Goal: Task Accomplishment & Management: Use online tool/utility

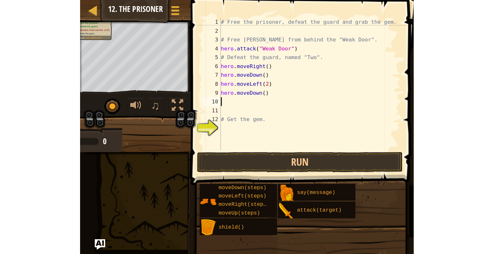
scroll to position [3, 0]
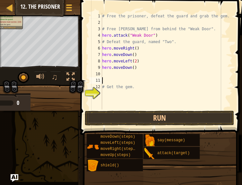
click at [135, 77] on div "# Free the prisoner, defeat the guard and grab the gem. # Free [PERSON_NAME] fr…" at bounding box center [167, 67] width 132 height 109
click at [107, 68] on div "# Free the prisoner, defeat the guard and grab the gem. # Free [PERSON_NAME] fr…" at bounding box center [167, 67] width 132 height 109
type textarea "hero.moveDown()"
click at [106, 73] on div "# Free the prisoner, defeat the guard and grab the gem. # Free [PERSON_NAME] fr…" at bounding box center [167, 67] width 132 height 109
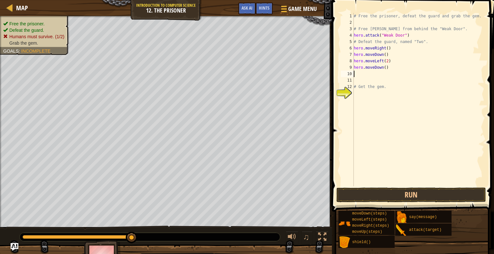
click at [242, 80] on div "# Free the prisoner, defeat the guard and grab the gem. # Free [PERSON_NAME] fr…" at bounding box center [418, 106] width 132 height 186
click at [242, 74] on div "# Free the prisoner, defeat the guard and grab the gem. # Free [PERSON_NAME] fr…" at bounding box center [418, 106] width 132 height 186
click at [242, 185] on button "Run" at bounding box center [411, 195] width 150 height 15
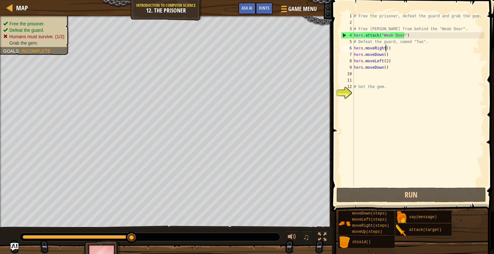
click at [242, 48] on div "# Free the prisoner, defeat the guard and grab the gem. # Free [PERSON_NAME] fr…" at bounding box center [418, 106] width 132 height 186
type textarea "hero.moveRight()"
click at [242, 48] on div "# Free the prisoner, defeat the guard and grab the gem. # Free [PERSON_NAME] fr…" at bounding box center [418, 106] width 132 height 186
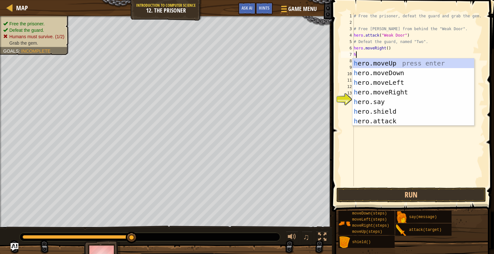
type textarea "he"
click at [242, 79] on div "he ro.moveUp press enter he ro.moveDown press enter he ro.moveLeft press enter …" at bounding box center [413, 102] width 122 height 87
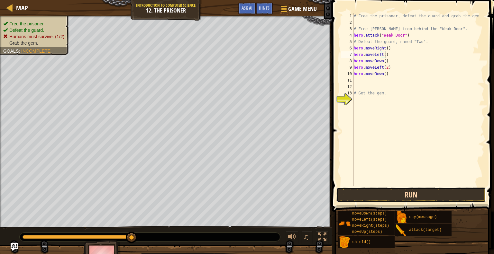
click at [242, 185] on button "Run" at bounding box center [411, 195] width 150 height 15
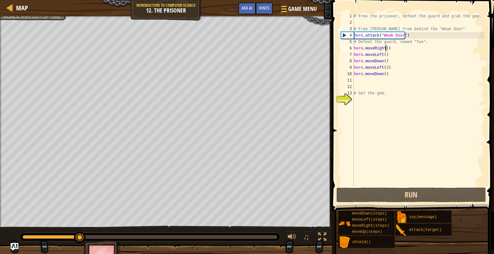
click at [242, 49] on div "# Free the prisoner, defeat the guard and grab the gem. # Free [PERSON_NAME] fr…" at bounding box center [418, 106] width 132 height 186
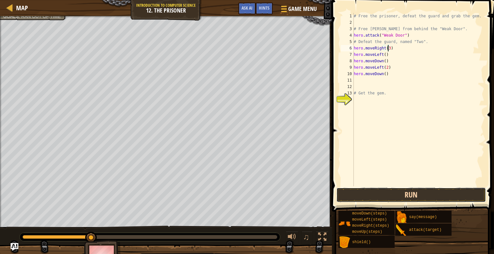
click at [242, 185] on button "Run" at bounding box center [411, 195] width 150 height 15
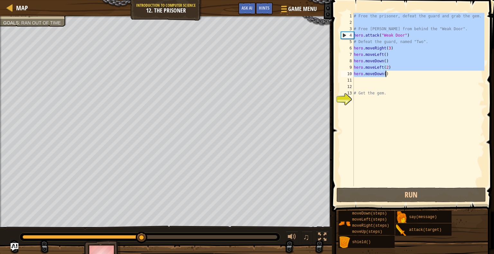
drag, startPoint x: 355, startPoint y: 13, endPoint x: 396, endPoint y: 78, distance: 77.6
click at [242, 78] on div "# Free the prisoner, defeat the guard and grab the gem. # Free [PERSON_NAME] fr…" at bounding box center [418, 106] width 132 height 186
type textarea "hero.moveDown()"
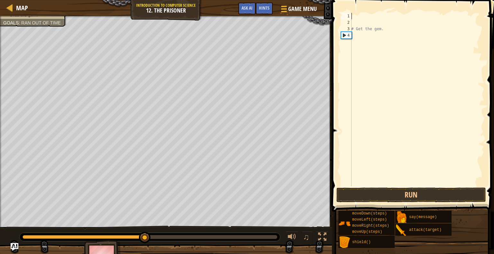
scroll to position [3, 0]
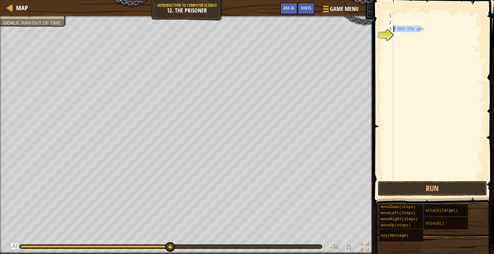
drag, startPoint x: 421, startPoint y: 30, endPoint x: 388, endPoint y: 32, distance: 33.2
click at [242, 32] on div "1 2 3 4 # Get the gem. הההההההההההההההההההההההההההההההההההההההההההההההההההההההה…" at bounding box center [432, 96] width 103 height 167
type textarea "."
click at [242, 31] on div "." at bounding box center [438, 103] width 92 height 180
click at [242, 15] on div at bounding box center [438, 103] width 92 height 180
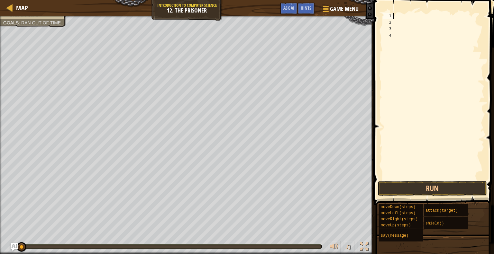
drag, startPoint x: 45, startPoint y: 247, endPoint x: 0, endPoint y: 264, distance: 47.9
click at [0, 0] on html "Map Introduction to Computer Science 12. The Prisoner Game Menu Done Hints Ask …" at bounding box center [247, 0] width 494 height 0
type textarea "h"
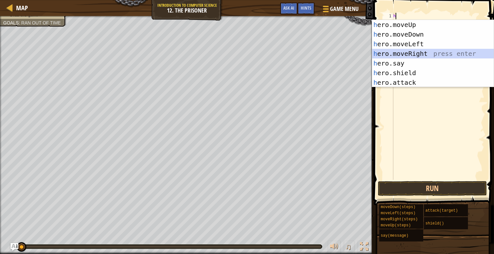
click at [242, 51] on div "h ero.moveUp press enter h ero.moveDown press enter h ero.moveLeft press enter …" at bounding box center [433, 63] width 122 height 87
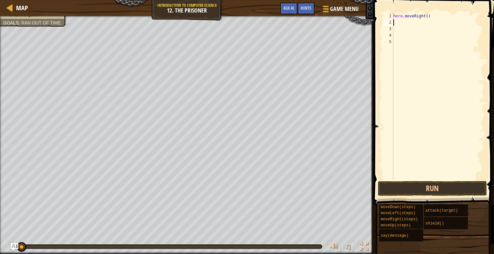
click at [242, 16] on div "hero . moveRight ( )" at bounding box center [438, 103] width 92 height 180
type textarea "hero.moveRight(1)"
click at [242, 22] on div "hero . moveRight ( 1 )" at bounding box center [438, 103] width 92 height 180
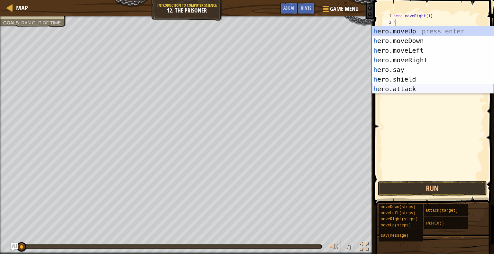
click at [242, 87] on div "h ero.moveUp press enter h ero.moveDown press enter h ero.moveLeft press enter …" at bounding box center [433, 69] width 122 height 87
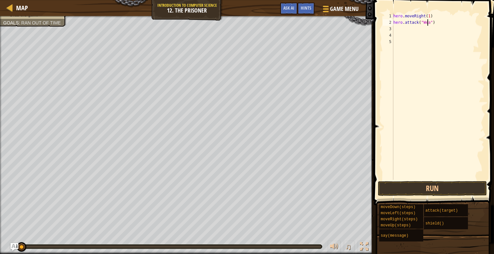
scroll to position [3, 3]
type textarea "hero.attack("Weak Door")"
click at [242, 31] on div "hero . moveRight ( 1 ) hero . attack ( "Weak Door" )" at bounding box center [438, 103] width 92 height 180
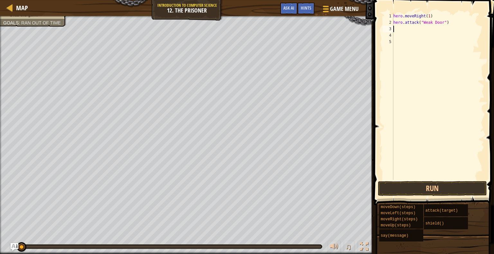
type textarea "h"
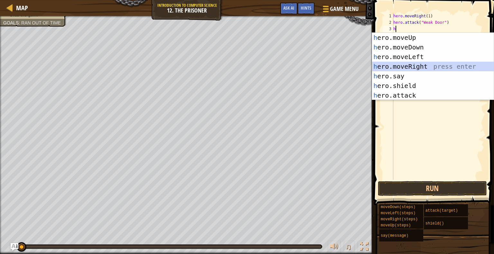
click at [242, 65] on div "h ero.moveUp press enter h ero.moveDown press enter h ero.moveLeft press enter …" at bounding box center [433, 76] width 122 height 87
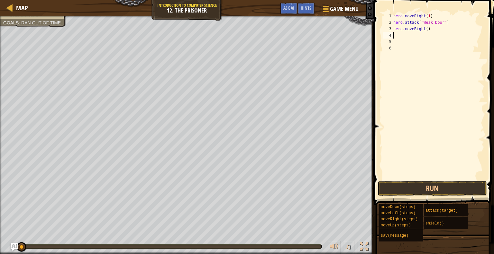
click at [242, 28] on div "hero . moveRight ( 1 ) hero . attack ( "Weak Door" ) hero . moveRight ( )" at bounding box center [438, 103] width 92 height 180
type textarea "hero.moveRight(3)"
click at [242, 34] on div "hero . moveRight ( 1 ) hero . attack ( "Weak Door" ) hero . moveRight ( 3 )" at bounding box center [438, 103] width 92 height 180
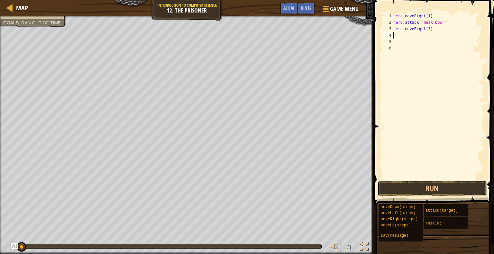
type textarea "h"
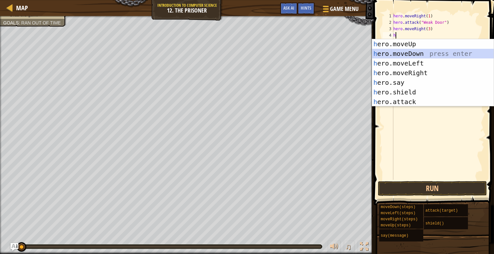
click at [242, 52] on div "h ero.moveUp press enter h ero.moveDown press enter h ero.moveLeft press enter …" at bounding box center [433, 82] width 122 height 87
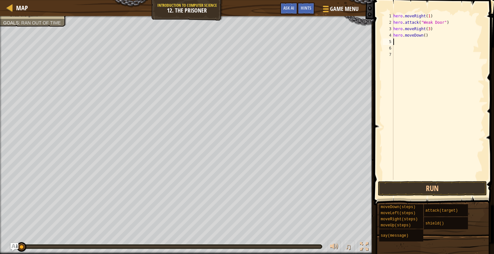
click at [242, 36] on div "hero . moveRight ( 1 ) hero . attack ( "Weak Door" ) hero . moveRight ( 3 ) her…" at bounding box center [438, 103] width 92 height 180
type textarea "hero.moveDown(2)"
click at [242, 46] on div "hero . moveRight ( 1 ) hero . attack ( "Weak Door" ) hero . moveRight ( 3 ) her…" at bounding box center [438, 103] width 92 height 180
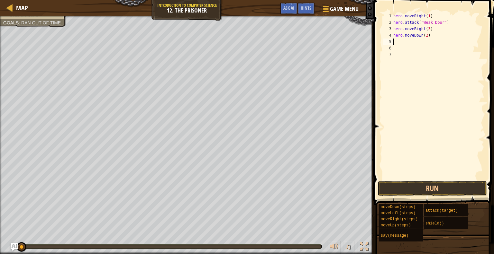
click at [242, 43] on div "hero . moveRight ( 1 ) hero . attack ( "Weak Door" ) hero . moveRight ( 3 ) her…" at bounding box center [438, 103] width 92 height 180
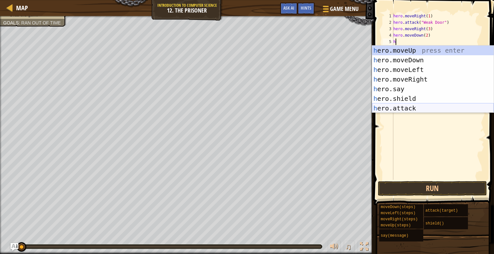
click at [242, 108] on div "h ero.moveUp press enter h ero.moveDown press enter h ero.moveLeft press enter …" at bounding box center [433, 89] width 122 height 87
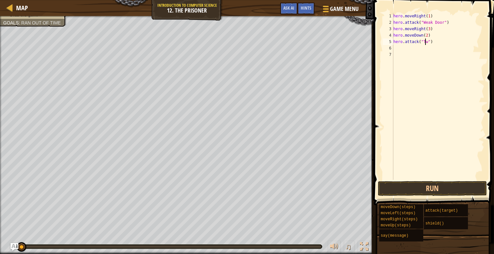
type textarea "hero.attack("Two")"
click at [242, 47] on div "hero . moveRight ( 1 ) hero . attack ( "Weak Door" ) hero . moveRight ( 3 ) her…" at bounding box center [438, 103] width 92 height 180
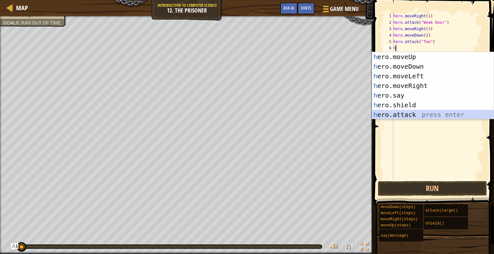
click at [242, 113] on div "h ero.moveUp press enter h ero.moveDown press enter h ero.moveLeft press enter …" at bounding box center [433, 95] width 122 height 87
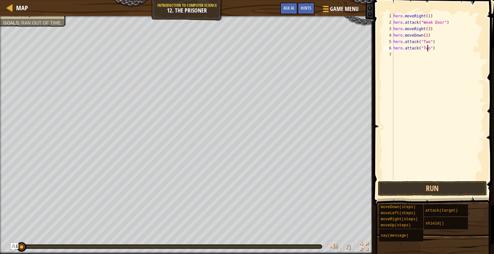
scroll to position [3, 3]
type textarea "hero.attack("Two")"
click at [242, 184] on button "Run" at bounding box center [432, 188] width 109 height 15
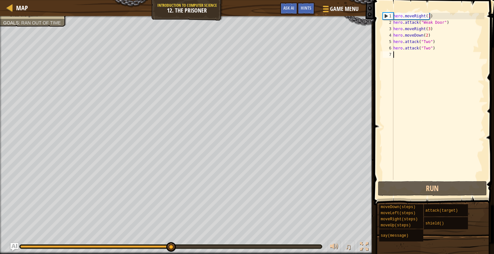
click at [242, 59] on div "hero . moveRight ( 1 ) hero . attack ( "Weak Door" ) hero . moveRight ( 3 ) her…" at bounding box center [438, 103] width 92 height 180
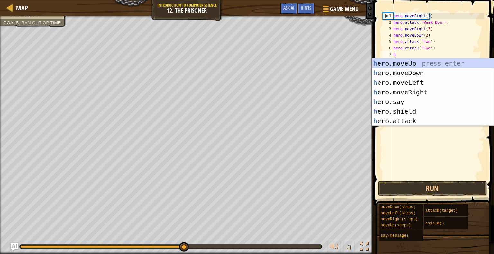
type textarea "her"
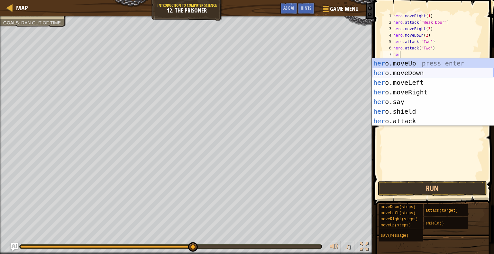
click at [242, 72] on div "her o.moveUp press enter her o.moveDown press enter her o.moveLeft press enter …" at bounding box center [433, 102] width 122 height 87
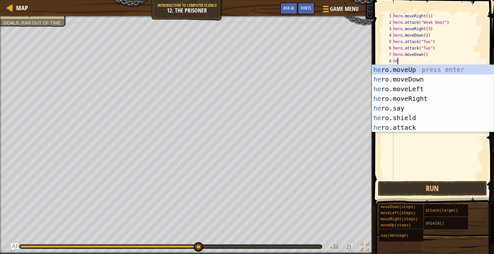
type textarea "her"
click at [242, 98] on div "her o.moveUp press enter her o.moveDown press enter her o.moveLeft press enter …" at bounding box center [433, 108] width 122 height 87
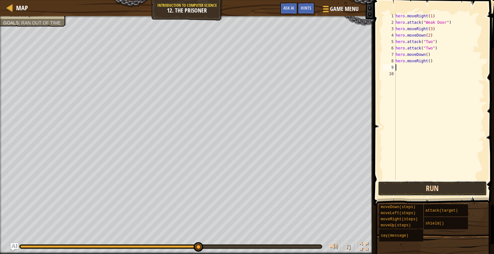
click at [242, 185] on button "Run" at bounding box center [432, 188] width 109 height 15
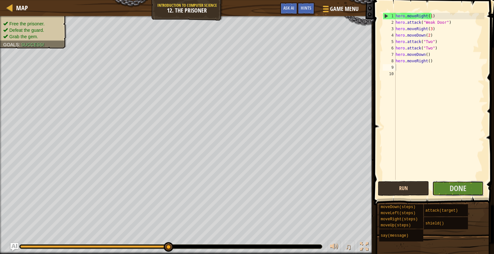
click at [242, 185] on button "Done" at bounding box center [457, 188] width 51 height 15
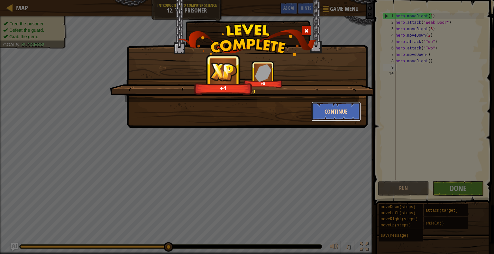
click at [242, 109] on button "Continue" at bounding box center [336, 111] width 50 height 19
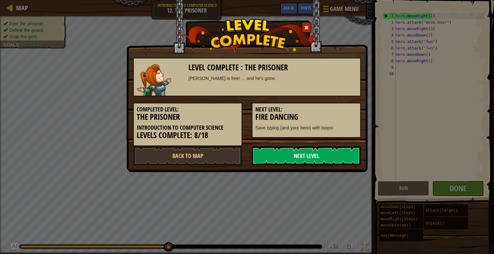
click at [242, 147] on link "Next Level" at bounding box center [306, 155] width 109 height 19
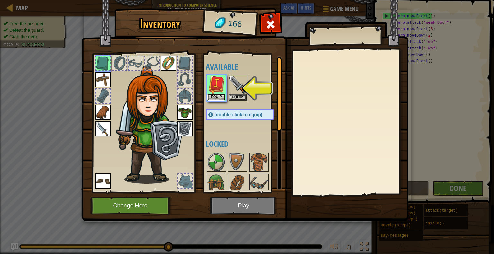
click at [218, 96] on button "Equip" at bounding box center [216, 97] width 18 height 7
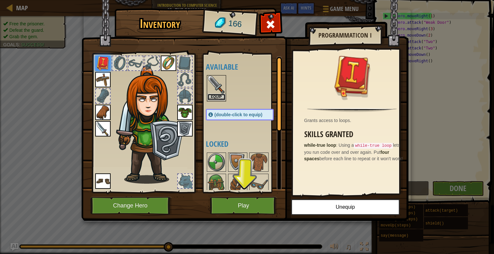
click at [221, 97] on button "Equip" at bounding box center [216, 97] width 18 height 7
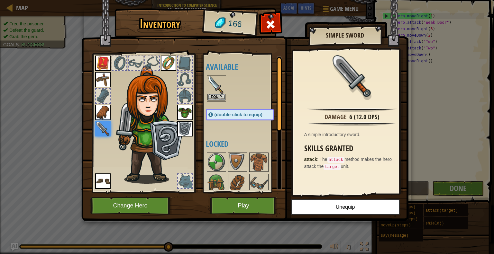
click at [217, 93] on img at bounding box center [216, 85] width 18 height 18
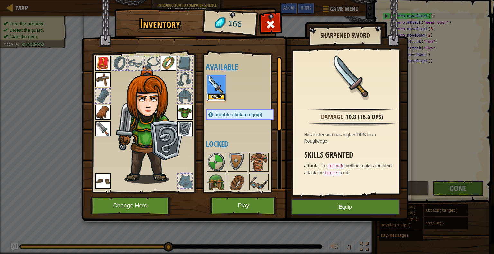
click at [216, 98] on button "Equip" at bounding box center [216, 97] width 18 height 7
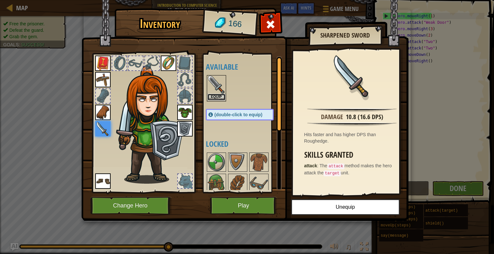
click at [217, 97] on button "Equip" at bounding box center [216, 97] width 18 height 7
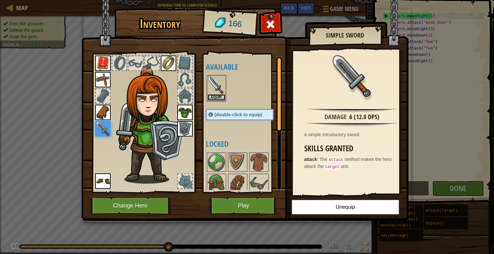
click at [217, 97] on button "Equip" at bounding box center [216, 97] width 18 height 7
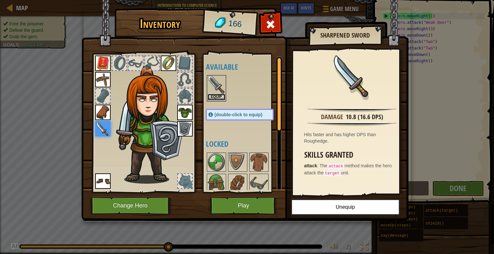
click at [217, 96] on button "Equip" at bounding box center [216, 97] width 18 height 7
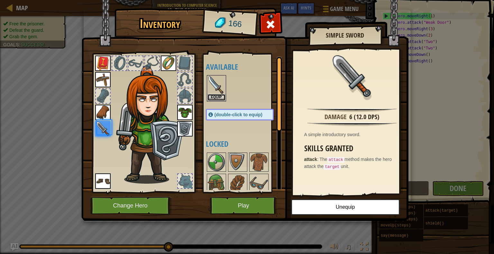
click at [217, 96] on button "Equip" at bounding box center [216, 97] width 18 height 7
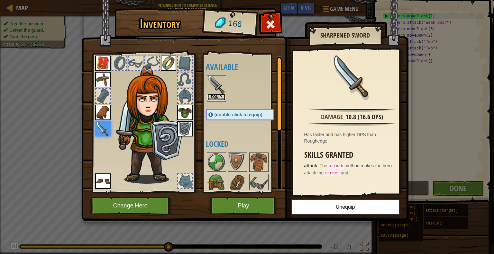
click at [217, 96] on button "Equip" at bounding box center [216, 97] width 18 height 7
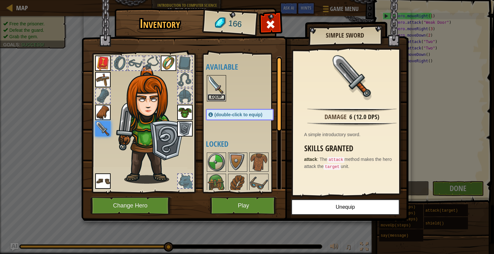
click at [217, 96] on button "Equip" at bounding box center [216, 97] width 18 height 7
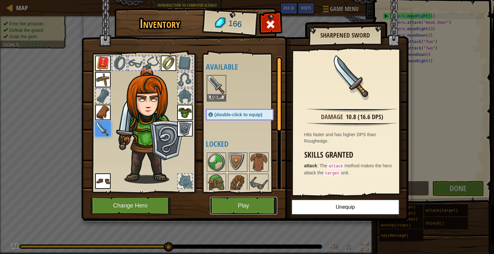
click at [242, 185] on button "Play" at bounding box center [243, 206] width 67 height 18
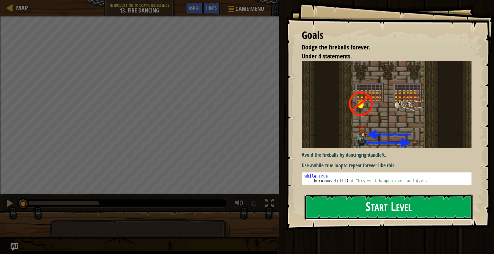
click at [242, 185] on button "Start Level" at bounding box center [388, 207] width 168 height 25
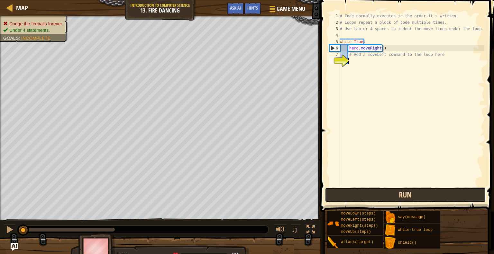
click at [242, 185] on button "Run" at bounding box center [405, 195] width 161 height 15
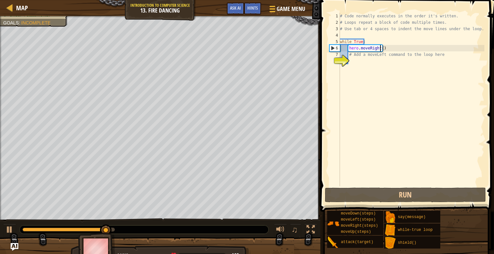
click at [242, 48] on div "# Code normally executes in the order it's written. # Loops repeat a block of c…" at bounding box center [412, 106] width 146 height 186
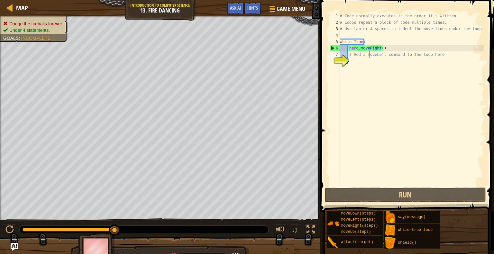
click at [242, 54] on div "# Code normally executes in the order it's written. # Loops repeat a block of c…" at bounding box center [412, 106] width 146 height 186
click at [242, 49] on div "# Code normally executes in the order it's written. # Loops repeat a block of c…" at bounding box center [412, 106] width 146 height 186
type textarea "hero.moveRight()"
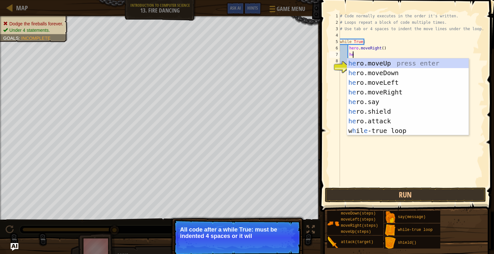
scroll to position [3, 1]
type textarea "hero"
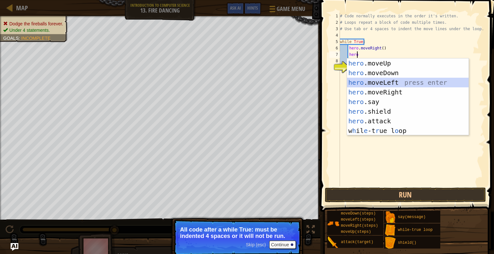
click at [242, 83] on div "hero .moveUp press enter hero .moveDown press enter hero .moveLeft press enter …" at bounding box center [408, 107] width 122 height 96
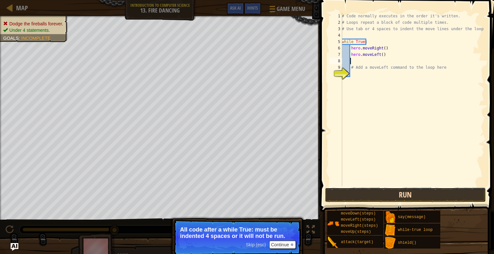
click at [242, 185] on button "Run" at bounding box center [405, 195] width 161 height 15
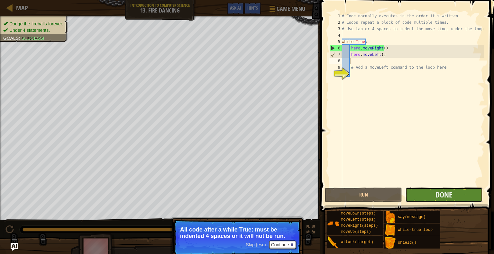
click at [242, 185] on button "Done" at bounding box center [443, 195] width 77 height 15
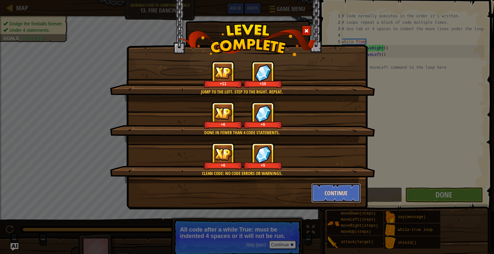
click at [242, 185] on button "Continue" at bounding box center [336, 193] width 50 height 19
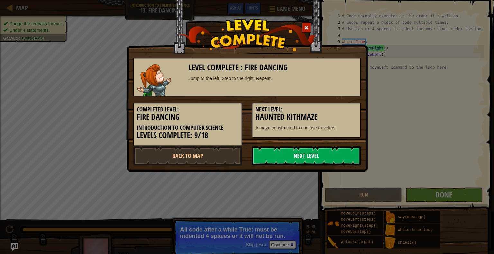
click at [242, 159] on link "Next Level" at bounding box center [306, 155] width 109 height 19
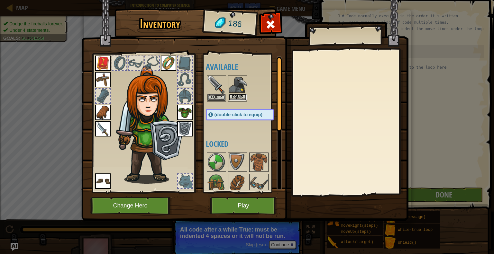
click at [236, 94] on button "Equip" at bounding box center [238, 97] width 18 height 7
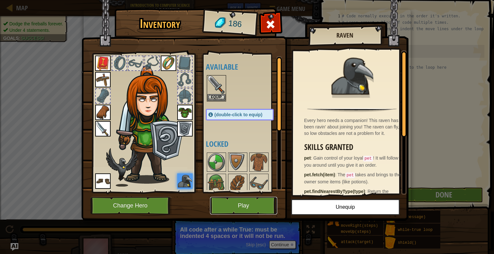
click at [242, 185] on button "Play" at bounding box center [243, 206] width 67 height 18
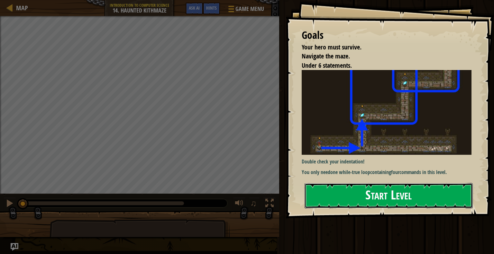
click at [242, 185] on button "Start Level" at bounding box center [388, 195] width 168 height 25
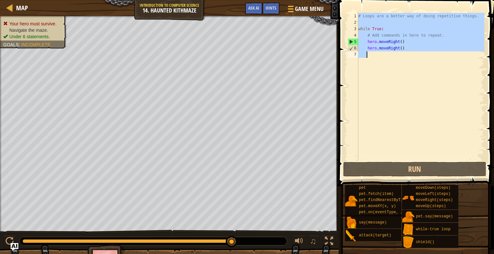
drag, startPoint x: 357, startPoint y: 14, endPoint x: 427, endPoint y: 56, distance: 81.6
click at [242, 56] on div "1 2 3 4 5 6 7 # Loops are a better way of doing repetitive things. while True :…" at bounding box center [415, 87] width 138 height 148
type textarea "hero.moveRight()"
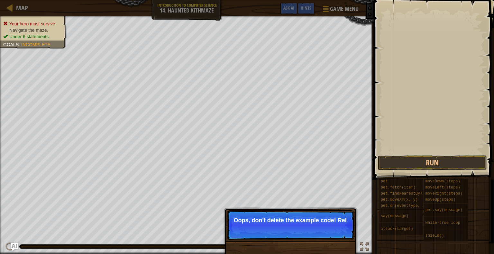
click at [242, 99] on div at bounding box center [438, 90] width 92 height 154
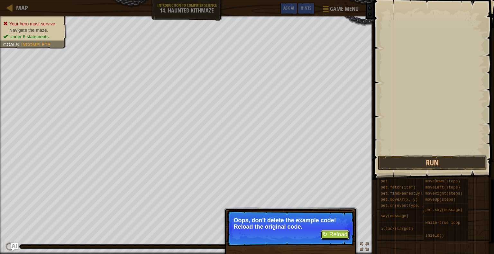
click at [242, 185] on button "↻ Reload" at bounding box center [335, 235] width 29 height 10
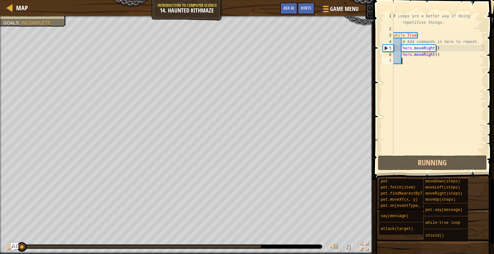
scroll to position [3, 0]
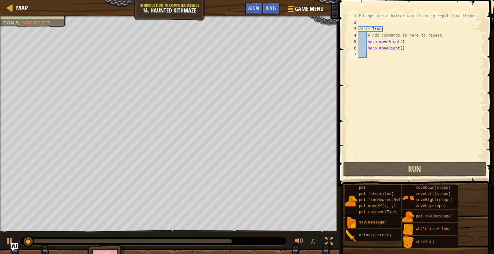
click at [242, 25] on div "# Loops are a better way of doing repetitive things. while True : # Add command…" at bounding box center [420, 93] width 127 height 161
click at [242, 41] on div "# Loops are a better way of doing repetitive things. while True : # Add command…" at bounding box center [420, 93] width 127 height 161
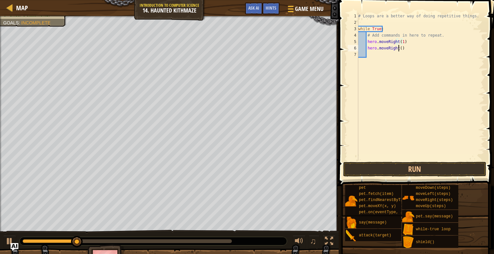
click at [242, 46] on div "# Loops are a better way of doing repetitive things. while True : # Add command…" at bounding box center [420, 93] width 127 height 161
type textarea "hero.moveRight()"
drag, startPoint x: 407, startPoint y: 48, endPoint x: 367, endPoint y: 49, distance: 40.2
click at [242, 49] on div "# Loops are a better way of doing repetitive things. while True : # Add command…" at bounding box center [420, 93] width 127 height 161
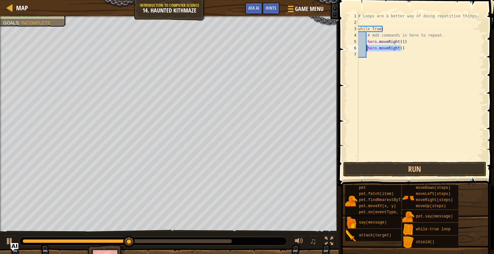
scroll to position [3, 0]
click at [242, 164] on button "Run" at bounding box center [414, 169] width 143 height 15
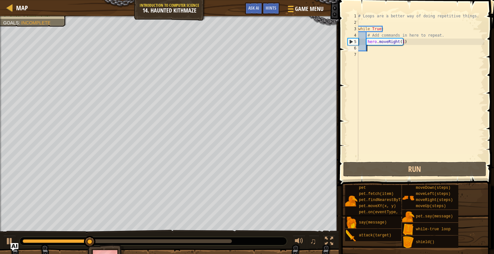
click at [242, 41] on div "# Loops are a better way of doing repetitive things. while True : # Add command…" at bounding box center [420, 93] width 127 height 161
click at [242, 18] on div "# Loops are a better way of doing repetitive things. while True : # Add command…" at bounding box center [420, 93] width 127 height 161
type textarea "# Loops are a better way of doing repetitive things."
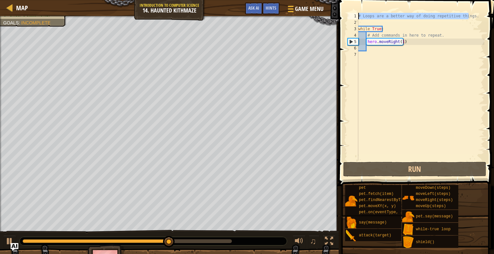
drag, startPoint x: 465, startPoint y: 15, endPoint x: 354, endPoint y: 17, distance: 111.3
click at [242, 17] on div "# Loops are a better way of doing repetitive things. 1 2 3 4 5 6 7 # Loops are …" at bounding box center [415, 87] width 138 height 148
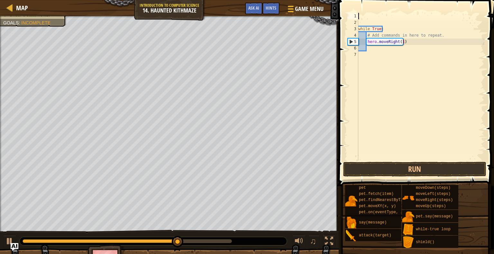
type textarea "m"
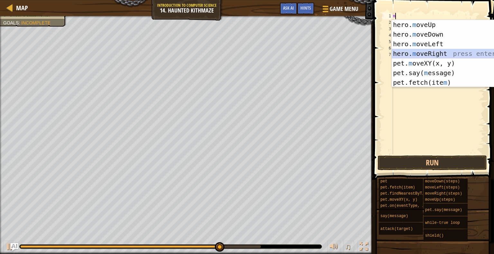
click at [242, 52] on div "hero. m oveUp press enter hero. m oveDown press enter hero. m oveLeft press ent…" at bounding box center [453, 63] width 122 height 87
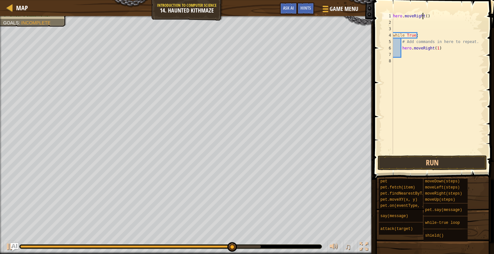
click at [242, 16] on div "hero . moveRight ( ) while True : # Add commands in here to repeat. hero . move…" at bounding box center [438, 90] width 93 height 154
drag, startPoint x: 438, startPoint y: 50, endPoint x: 401, endPoint y: 47, distance: 36.4
click at [242, 47] on div "hero . moveRight1 ( ) while True : # Add commands in here to repeat. hero . mov…" at bounding box center [438, 90] width 93 height 154
type textarea "hero.moveRight(1)"
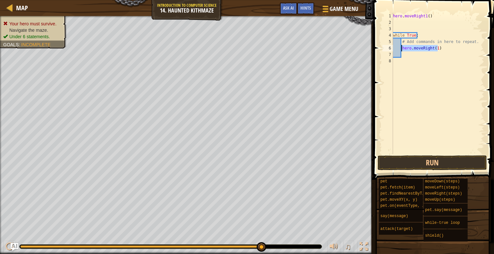
scroll to position [3, 0]
click at [242, 36] on div "4" at bounding box center [387, 35] width 11 height 6
click at [242, 36] on div "hero . moveRight1 ( ) while True : # Add commands in here to repeat." at bounding box center [438, 90] width 93 height 154
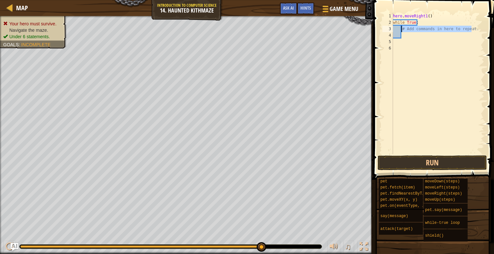
drag, startPoint x: 473, startPoint y: 29, endPoint x: 401, endPoint y: 29, distance: 71.4
click at [242, 29] on div "hero . moveRight1 ( ) while True : # Add commands in here to repeat." at bounding box center [438, 90] width 93 height 154
type textarea "# Add commands in here to repeat."
type textarea "h"
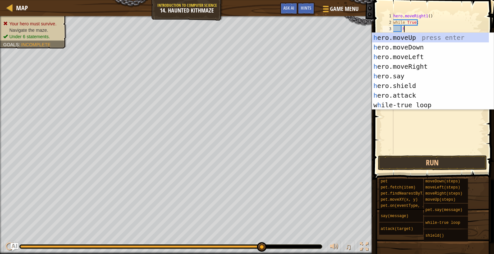
scroll to position [3, 0]
click at [242, 36] on div "h ero.moveUp press enter h ero.moveDown press enter h ero.moveLeft press enter …" at bounding box center [430, 81] width 117 height 96
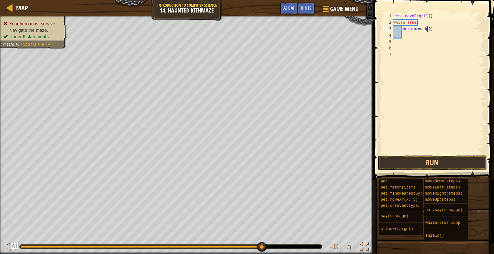
click at [242, 31] on div "hero . moveRight1 ( ) while True : hero . moveUp ( )" at bounding box center [438, 90] width 92 height 154
type textarea "hero.moveUp(1)"
click at [242, 35] on div "hero . moveRight1 ( ) while True : hero . moveUp ( 1 )" at bounding box center [438, 90] width 92 height 154
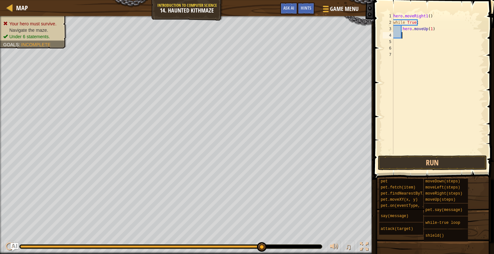
type textarea "h"
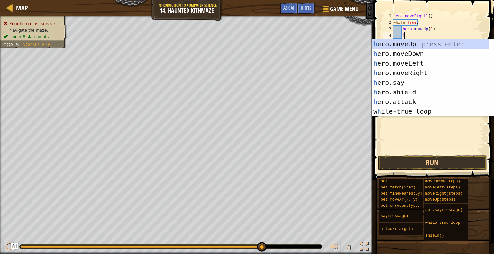
scroll to position [3, 0]
click at [242, 73] on div "h ero.moveUp press enter h ero.moveDown press enter h ero.moveLeft press enter …" at bounding box center [430, 87] width 117 height 96
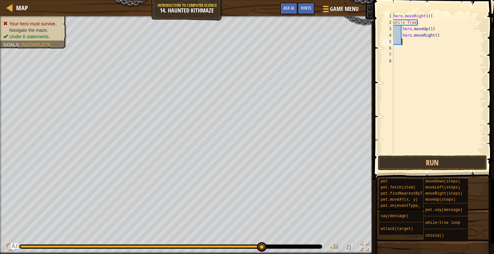
scroll to position [3, 0]
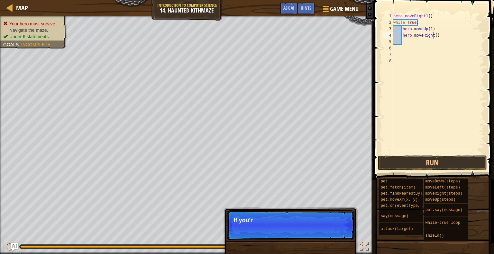
click at [242, 34] on div "hero . moveRight1 ( ) while True : hero . moveUp ( 1 ) hero . moveRight ( )" at bounding box center [438, 90] width 92 height 154
click at [242, 163] on button "Run" at bounding box center [432, 163] width 109 height 15
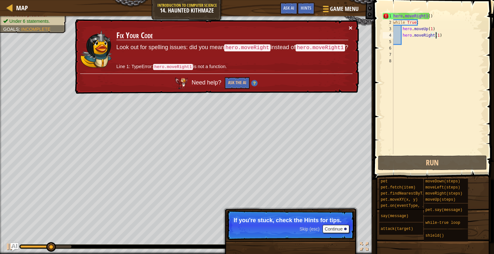
click at [242, 27] on button "×" at bounding box center [351, 27] width 4 height 7
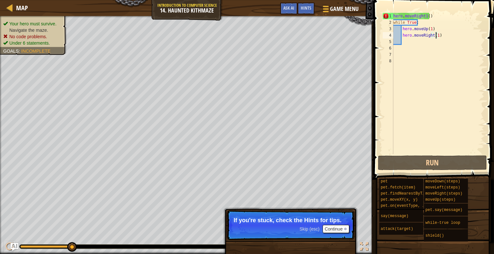
click at [242, 18] on div "hero . moveRight1 ( ) while True : hero . moveUp ( 1 ) hero . moveRight ( 1 )" at bounding box center [438, 90] width 92 height 154
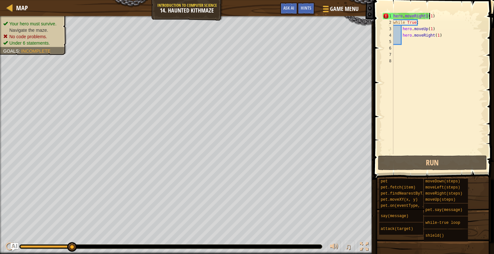
scroll to position [3, 3]
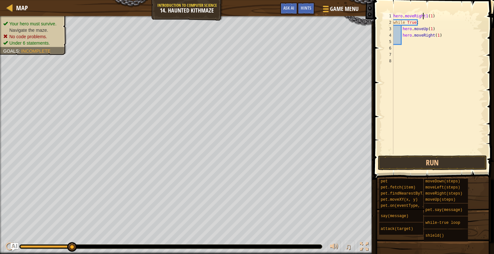
click at [242, 15] on div "hero . moveRight1 ( 1 ) while True : hero . moveUp ( 1 ) hero . moveRight ( 1 )" at bounding box center [438, 90] width 92 height 154
click at [242, 165] on button "Run" at bounding box center [432, 163] width 109 height 15
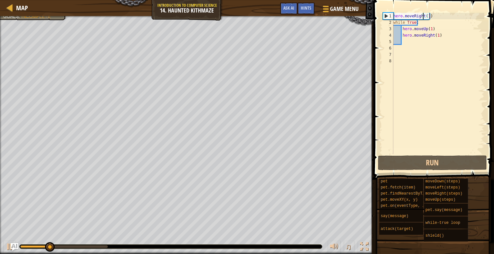
click at [242, 15] on div "hero . moveRight ( 1 ) while True : hero . moveUp ( 1 ) hero . moveRight ( 1 )" at bounding box center [438, 90] width 92 height 154
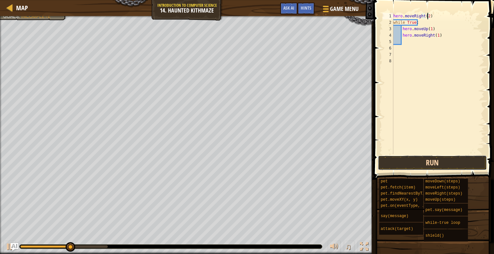
click at [242, 158] on button "Run" at bounding box center [432, 163] width 109 height 15
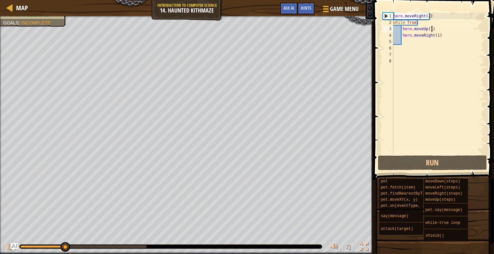
click at [242, 29] on div "hero . moveRight ( 2 ) while True : hero . moveUp ( 1 ) hero . moveRight ( 1 )" at bounding box center [438, 90] width 92 height 154
type textarea "hero.moveUp(1)"
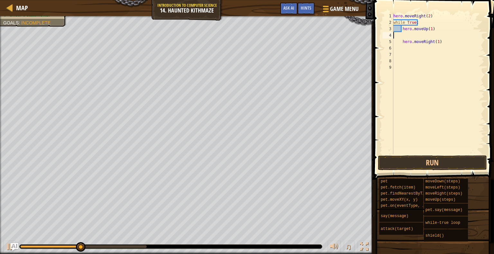
scroll to position [3, 0]
click at [242, 30] on div "hero . moveRight ( 2 ) while True : hero . moveUp ( 1 ) hero . moveRight ( 1 )" at bounding box center [438, 90] width 92 height 154
type textarea "hero.moveUp(2)"
click at [242, 36] on div "hero . moveRight ( 2 ) while True : hero . moveUp ( 2 ) hero . moveRight ( 1 )" at bounding box center [438, 90] width 92 height 154
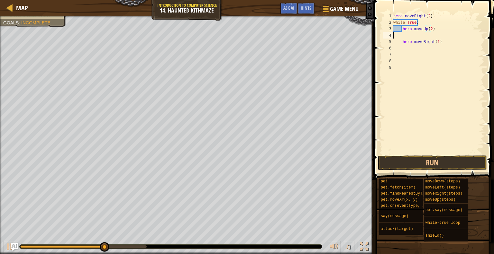
scroll to position [3, 0]
click at [242, 165] on button "Run" at bounding box center [432, 163] width 109 height 15
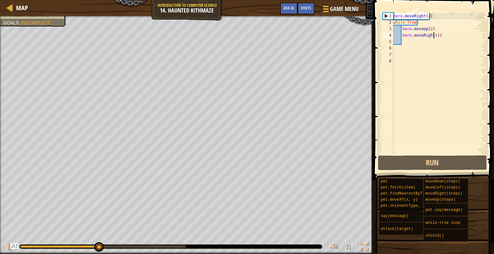
click at [242, 32] on div "hero . moveRight ( 2 ) while True : hero . moveUp ( 2 ) hero . moveRight ( 1 )" at bounding box center [438, 90] width 92 height 154
click at [242, 34] on div "hero . moveRight ( 2 ) while True : hero . moveUp ( 2 ) hero . moveRight ( 1 )" at bounding box center [438, 90] width 92 height 154
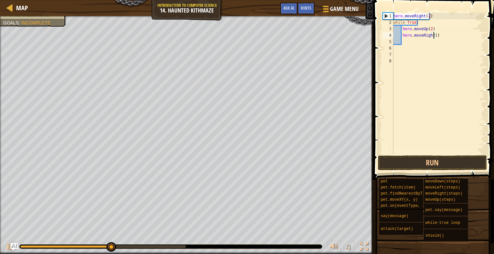
scroll to position [3, 3]
type textarea "hero.moveRight(2)"
click at [242, 164] on button "Run" at bounding box center [432, 163] width 109 height 15
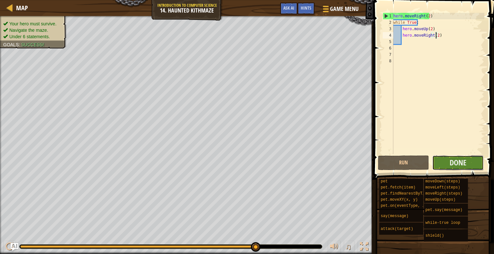
click at [242, 164] on button "Done" at bounding box center [457, 163] width 51 height 15
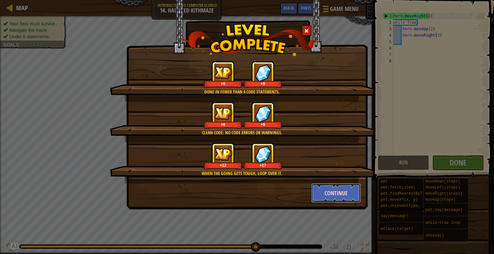
click at [242, 185] on button "Continue" at bounding box center [336, 193] width 50 height 19
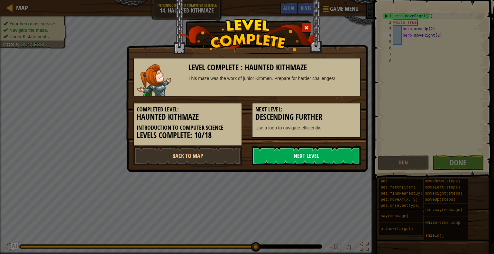
click at [242, 185] on div "Level Complete : Haunted Kithmaze This maze was the work of junior Kithmen. Pre…" at bounding box center [247, 127] width 494 height 254
click at [242, 155] on link "Next Level" at bounding box center [306, 155] width 109 height 19
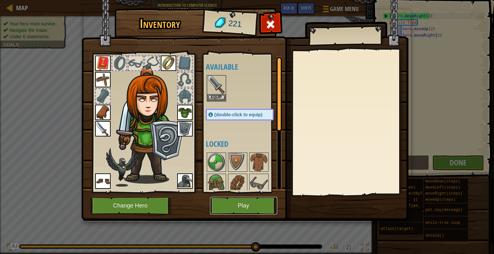
click at [242, 185] on button "Play" at bounding box center [243, 206] width 67 height 18
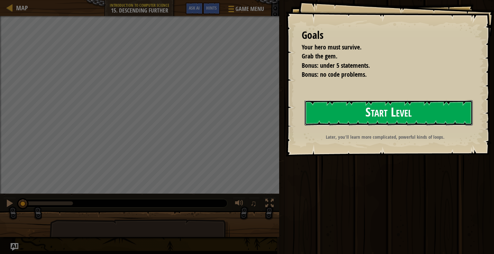
click at [242, 108] on button "Start Level" at bounding box center [388, 112] width 168 height 25
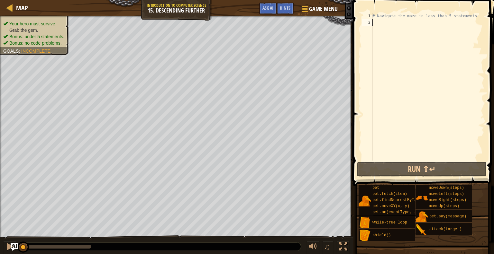
scroll to position [3, 0]
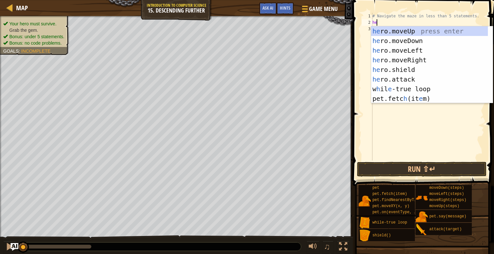
type textarea "her"
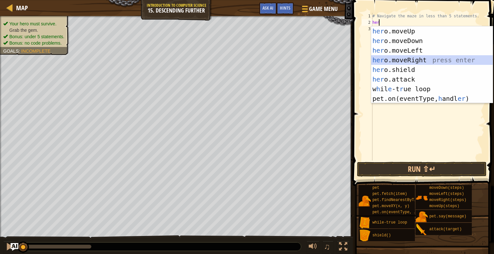
click at [242, 61] on div "her o.moveUp press enter her o.moveDown press enter her o.moveLeft press enter …" at bounding box center [432, 74] width 122 height 96
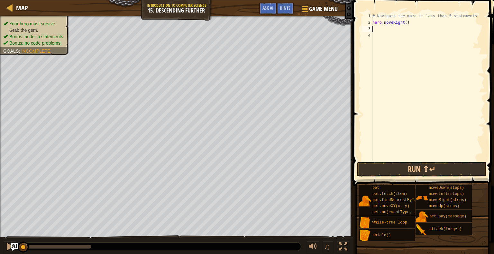
click at [242, 24] on div "# Navigate the maze in less than 5 statements. hero . moveRight ( )" at bounding box center [427, 93] width 113 height 161
type textarea "hero.moveRight(2)"
click at [242, 22] on div "# Navigate the maze in less than 5 statements. hero . moveRight ( 2 )" at bounding box center [427, 93] width 113 height 161
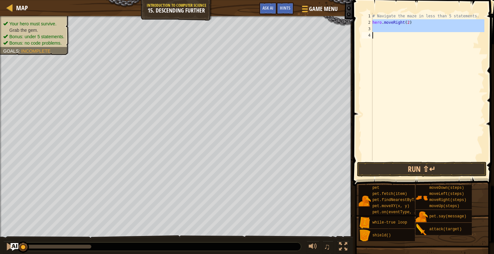
drag, startPoint x: 369, startPoint y: 22, endPoint x: 372, endPoint y: 33, distance: 11.9
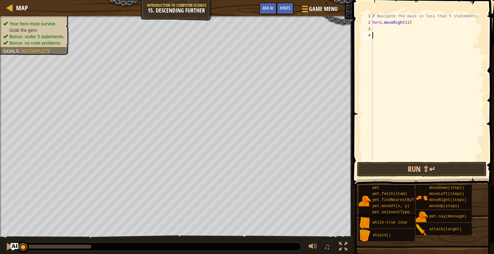
scroll to position [3, 0]
click at [242, 30] on div "# Navigate the maze in less than 5 statements. hero . moveRight ( 2 )" at bounding box center [427, 93] width 113 height 161
type textarea "w"
click at [242, 22] on div "2" at bounding box center [367, 22] width 11 height 6
click at [242, 17] on div "# Navigate the maze in less than 5 statements. hero . moveRight ( 2 )" at bounding box center [427, 93] width 113 height 161
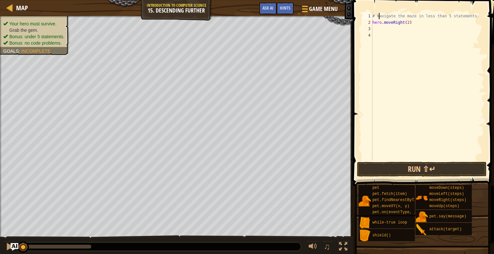
type textarea "# Navigate the maze in less than 5 statements."
drag, startPoint x: 470, startPoint y: 16, endPoint x: 372, endPoint y: 14, distance: 98.1
click at [242, 14] on div "# Navigate the maze in less than 5 statements. 1 2 3 4 # Navigate the maze in l…" at bounding box center [422, 87] width 124 height 148
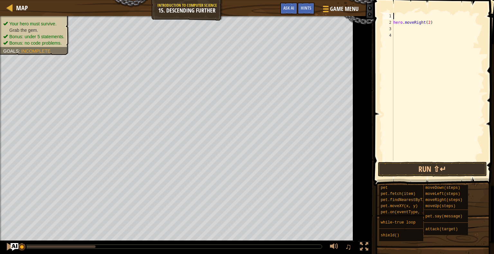
type textarea "w"
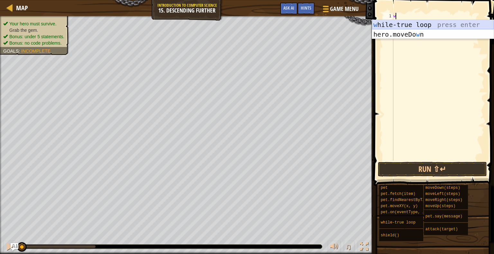
click at [242, 24] on div "w [PERSON_NAME]-true loop press enter hero.moveDo w n press enter" at bounding box center [433, 39] width 122 height 39
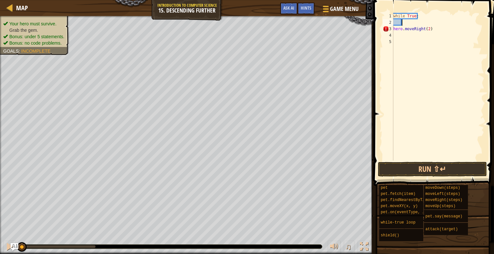
click at [242, 24] on div "while True : hero . moveRight ( 2 )" at bounding box center [438, 93] width 92 height 161
click at [242, 28] on div "while True : hero . moveRight ( 2 )" at bounding box center [438, 93] width 92 height 161
click at [242, 29] on div "while True : hero . moveRight ( 2 )" at bounding box center [438, 93] width 92 height 161
click at [242, 28] on div "while True : hero . moveRight ( )" at bounding box center [438, 93] width 92 height 161
click at [242, 29] on div "while True : hero . moveRight ( )" at bounding box center [438, 93] width 92 height 161
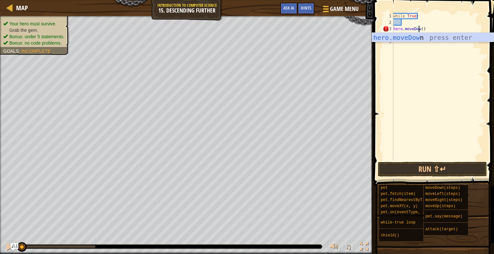
type textarea "hero.moveDown()"
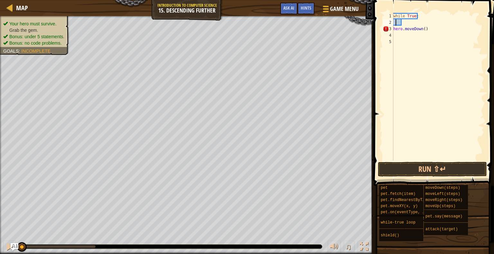
click at [242, 21] on div "while True : hero . moveDown ( )" at bounding box center [438, 93] width 92 height 161
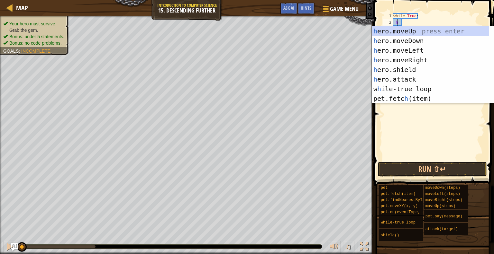
scroll to position [3, 0]
type textarea "her"
click at [242, 60] on div "her o.moveUp press enter her o.moveDown press enter her o.moveLeft press enter …" at bounding box center [433, 74] width 122 height 96
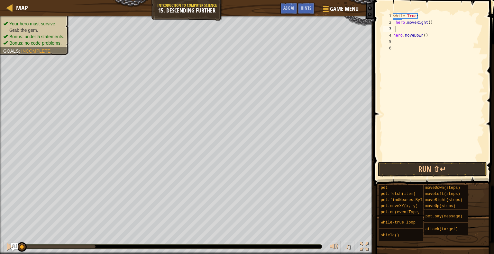
scroll to position [3, 0]
click at [242, 23] on div "while True : hero . moveRight ( ) hero . moveDown ( )" at bounding box center [438, 93] width 92 height 161
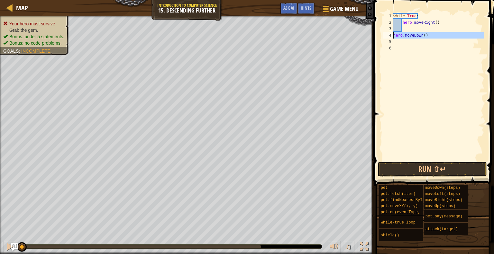
click at [242, 36] on div "4" at bounding box center [388, 35] width 11 height 6
type textarea "hero.moveDown()"
click at [242, 29] on div "while True : hero . moveRight ( ) hero . moveDown ( )" at bounding box center [438, 93] width 92 height 161
drag, startPoint x: 425, startPoint y: 35, endPoint x: 391, endPoint y: 37, distance: 34.1
click at [242, 37] on div "1 2 3 4 5 6 while True : hero . moveRight ( ) hero . moveDown ( ) ההההההההההההה…" at bounding box center [432, 87] width 103 height 148
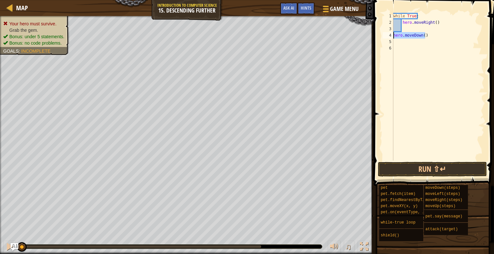
type textarea "hero.moveDown()"
click at [242, 29] on div "while True : hero . moveRight ( ) hero . moveDown ( )" at bounding box center [438, 93] width 92 height 161
click at [242, 34] on div "while True : hero . moveRight ( ) hero . moveDown ( ) hero . moveDown ( )" at bounding box center [438, 93] width 92 height 161
type textarea "h"
click at [242, 21] on div "while True : hero . moveRight ( ) hero . moveDown ( )" at bounding box center [438, 93] width 92 height 161
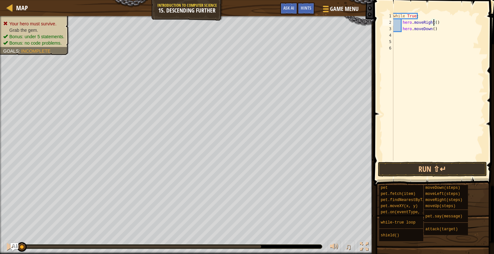
type textarea "hero.moveRight(2)"
click at [242, 27] on div "while True : hero . moveRight ( 2 ) hero . moveDown ( )" at bounding box center [438, 93] width 92 height 161
drag, startPoint x: 401, startPoint y: 33, endPoint x: 444, endPoint y: 32, distance: 42.5
click at [242, 32] on div "while True : hero . moveRight ( 2 ) hero . moveDown ( )" at bounding box center [438, 93] width 92 height 161
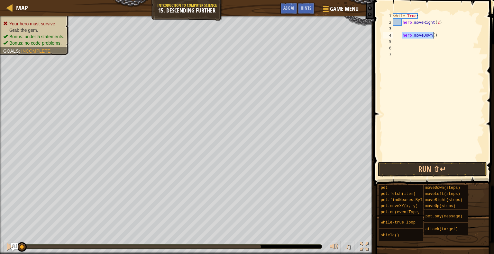
type textarea "hero.moveDown()"
click at [242, 27] on div "while True : hero . moveRight ( 2 ) hero . moveDown ( )" at bounding box center [438, 93] width 92 height 161
click at [242, 24] on div "while True : hero . moveRight ( 2 ) hero . moveDown ( )" at bounding box center [438, 93] width 92 height 161
type textarea "hero.moveRight(2)"
click at [242, 28] on div "while True : hero . moveRight ( 2 ) hero . moveDown ( )" at bounding box center [438, 93] width 92 height 161
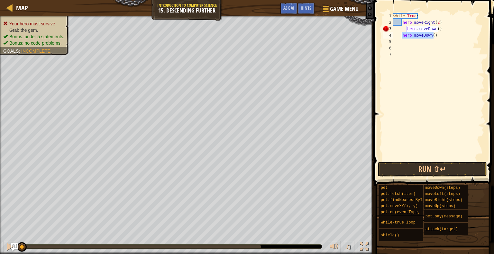
drag, startPoint x: 435, startPoint y: 37, endPoint x: 401, endPoint y: 36, distance: 34.1
click at [242, 36] on div "while True : hero . moveRight ( 2 ) hero . moveDown ( ) hero . moveDown ( )" at bounding box center [438, 93] width 92 height 161
type textarea "hero.moveDown()"
click at [242, 28] on div "while True : hero . moveRight ( 2 ) hero . moveDown ( )" at bounding box center [438, 93] width 92 height 161
type textarea "hero.moveDown()"
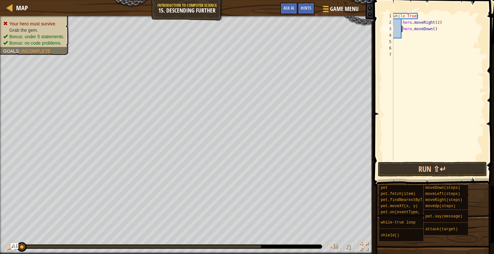
click at [242, 162] on span at bounding box center [434, 83] width 125 height 205
click at [242, 169] on button "Run ⇧↵" at bounding box center [432, 169] width 109 height 15
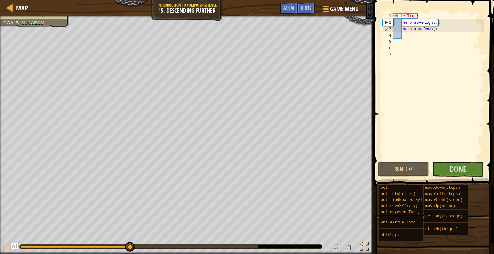
click at [242, 185] on div at bounding box center [171, 247] width 302 height 4
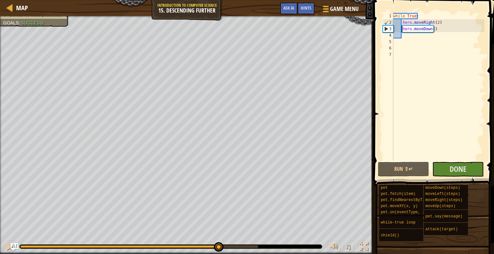
drag, startPoint x: 153, startPoint y: 244, endPoint x: 244, endPoint y: 249, distance: 90.5
click at [223, 185] on div at bounding box center [219, 247] width 10 height 10
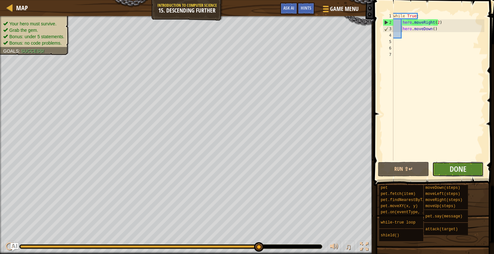
click at [242, 171] on button "Done" at bounding box center [457, 169] width 51 height 15
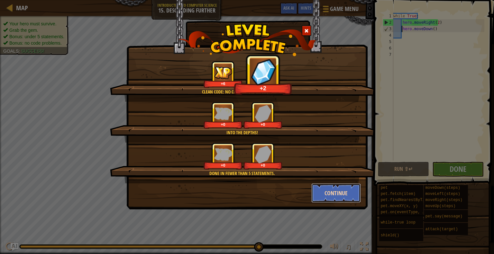
click at [242, 185] on button "Continue" at bounding box center [336, 193] width 50 height 19
click at [242, 185] on div "Clean code: no code errors or warnings. +6 +2 Into the depths! +0 +0 Done in fe…" at bounding box center [247, 127] width 494 height 254
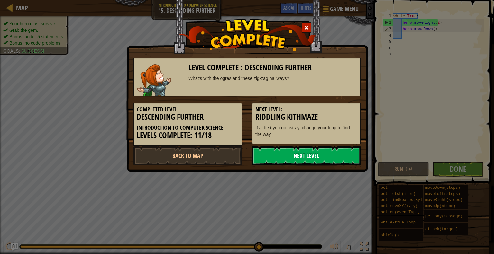
click at [242, 147] on link "Next Level" at bounding box center [306, 155] width 109 height 19
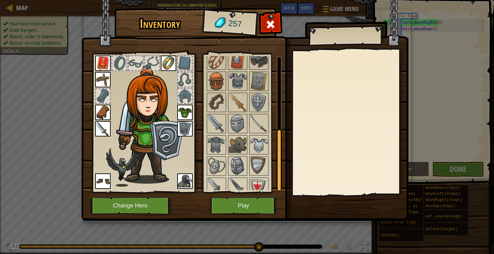
scroll to position [150, 0]
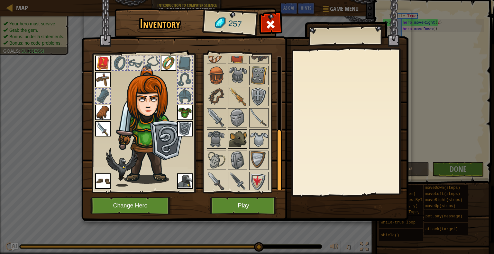
click at [241, 143] on img at bounding box center [238, 139] width 18 height 18
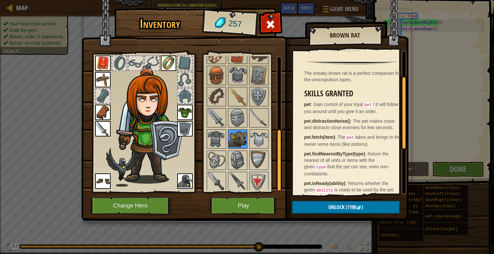
scroll to position [48, 0]
click at [185, 185] on img at bounding box center [184, 181] width 15 height 15
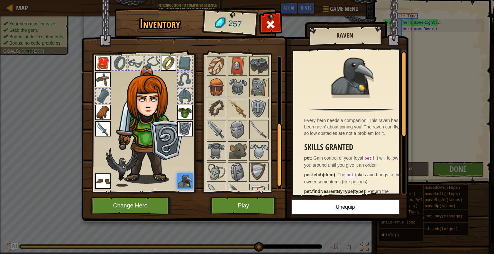
scroll to position [139, 0]
click at [221, 150] on img at bounding box center [216, 150] width 18 height 18
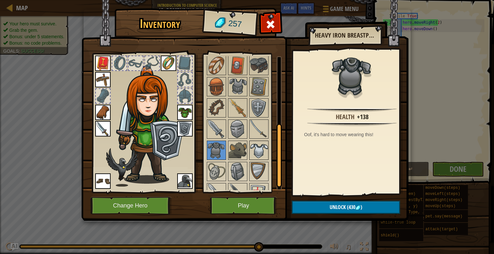
click at [242, 149] on img at bounding box center [259, 150] width 18 height 18
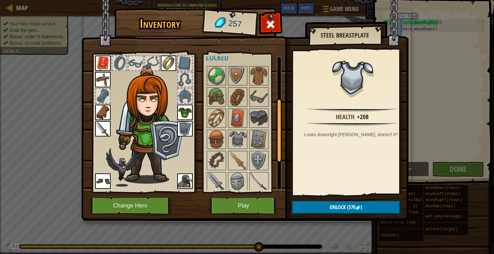
scroll to position [87, 0]
click at [236, 165] on img at bounding box center [238, 160] width 18 height 18
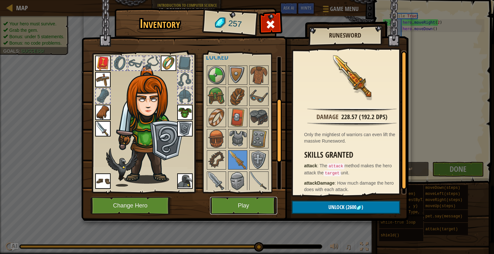
click at [226, 185] on button "Play" at bounding box center [243, 206] width 67 height 18
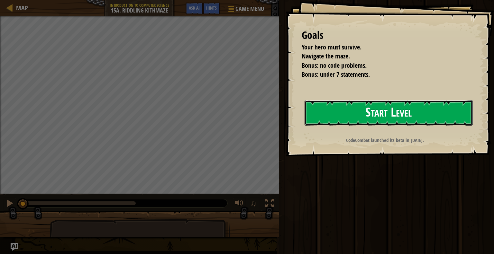
click at [242, 120] on button "Start Level" at bounding box center [388, 112] width 168 height 25
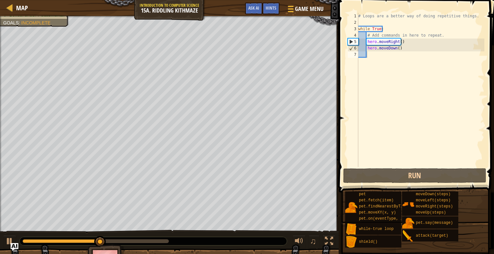
click at [242, 55] on div "# Loops are a better way of doing repetitive things. while True : # Add command…" at bounding box center [420, 96] width 127 height 167
click at [242, 68] on div "# Loops are a better way of doing repetitive things. while True : # Add command…" at bounding box center [420, 96] width 127 height 167
click at [242, 65] on div "# Loops are a better way of doing repetitive things. while True : # Add command…" at bounding box center [420, 96] width 127 height 167
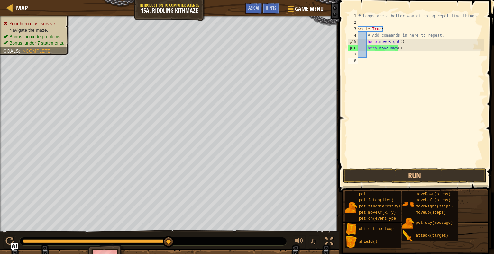
type textarea "H"
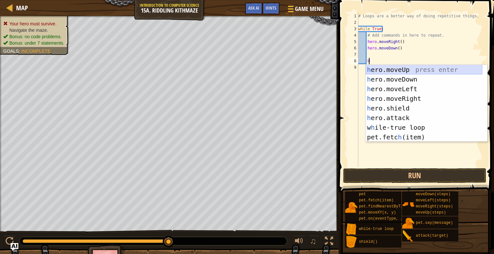
click at [242, 68] on div "h ero.moveUp press enter h ero.moveDown press enter h ero.moveLeft press enter …" at bounding box center [424, 113] width 117 height 96
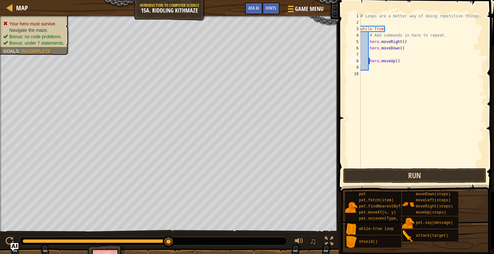
click at [242, 64] on div "# Loops are a better way of doing repetitive things. while True : # Add command…" at bounding box center [421, 96] width 125 height 167
type textarea "hero.moveUp()"
click at [242, 67] on div "# Loops are a better way of doing repetitive things. while True : # Add command…" at bounding box center [421, 96] width 125 height 167
type textarea "h"
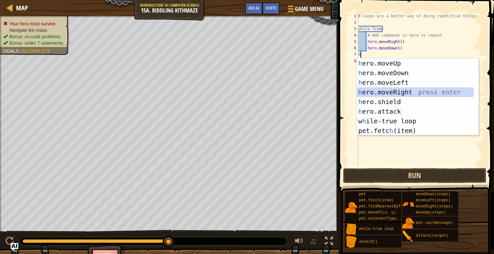
click at [242, 94] on div "h ero.moveUp press enter h ero.moveDown press enter h ero.moveLeft press enter …" at bounding box center [415, 107] width 117 height 96
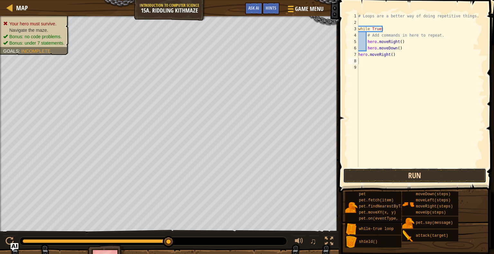
click at [242, 180] on button "Run" at bounding box center [414, 175] width 143 height 15
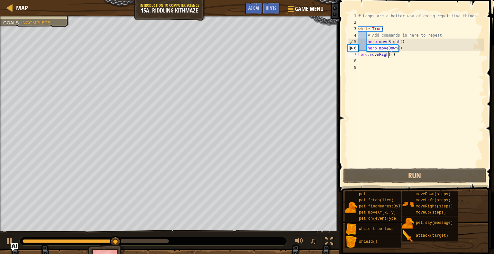
click at [242, 54] on div "# Loops are a better way of doing repetitive things. while True : # Add command…" at bounding box center [420, 96] width 127 height 167
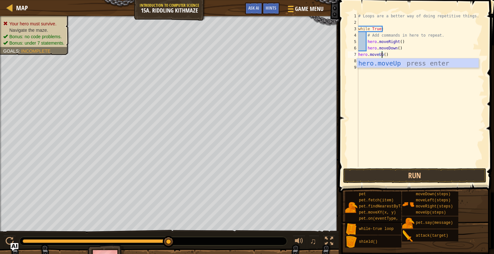
scroll to position [3, 2]
click at [242, 59] on div "hero.moveUp press enter" at bounding box center [418, 73] width 122 height 29
type textarea "hero.moveUp"
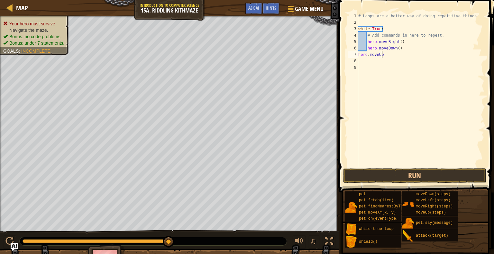
click at [242, 59] on div "# Loops are a better way of doing repetitive things. while True : # Add command…" at bounding box center [420, 96] width 127 height 167
click at [242, 56] on div "# Loops are a better way of doing repetitive things. while True : # Add command…" at bounding box center [420, 96] width 127 height 167
click at [242, 55] on div "# Loops are a better way of doing repetitive things. while True : # Add command…" at bounding box center [420, 96] width 127 height 167
click at [242, 54] on div "7" at bounding box center [353, 54] width 11 height 6
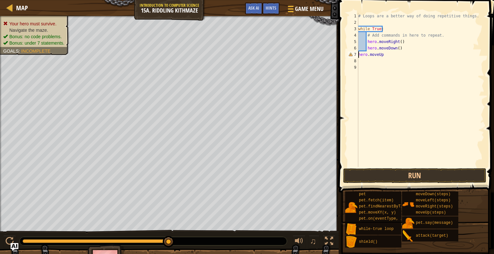
click at [242, 57] on div "# Loops are a better way of doing repetitive things. while True : # Add command…" at bounding box center [420, 96] width 127 height 167
type textarea "hero.moveUp()"
click at [242, 60] on div "# Loops are a better way of doing repetitive things. while True : # Add command…" at bounding box center [420, 96] width 127 height 167
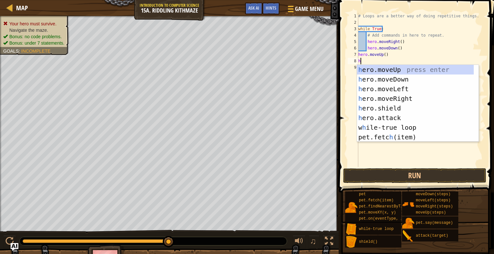
type textarea "he"
click at [242, 101] on div "he ro.moveUp press enter he ro.moveDown press enter he ro.moveLeft press enter …" at bounding box center [415, 113] width 117 height 96
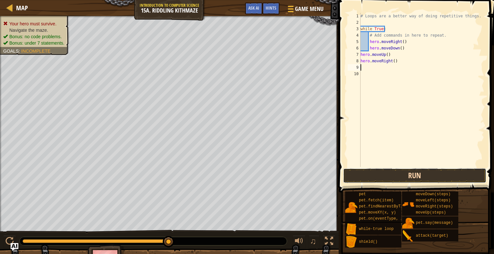
click at [242, 177] on button "Run" at bounding box center [414, 175] width 143 height 15
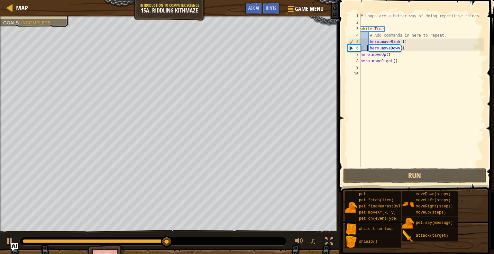
click at [242, 49] on div "# Loops are a better way of doing repetitive things. while True : # Add command…" at bounding box center [421, 96] width 125 height 167
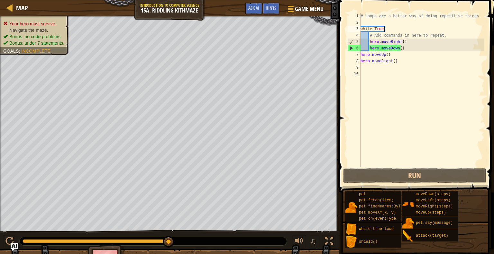
click at [242, 29] on div "# Loops are a better way of doing repetitive things. while True : # Add command…" at bounding box center [421, 96] width 125 height 167
type textarea "while True:"
drag, startPoint x: 385, startPoint y: 30, endPoint x: 359, endPoint y: 32, distance: 25.8
click at [242, 32] on div "while True: 1 2 3 4 5 6 7 8 9 10 # Loops are a better way of doing repetitive t…" at bounding box center [415, 90] width 138 height 154
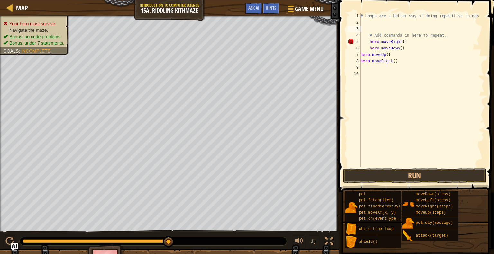
click at [242, 41] on div "# Loops are a better way of doing repetitive things. # Add commands in here to …" at bounding box center [421, 96] width 125 height 167
click at [242, 47] on div "# Loops are a better way of doing repetitive things. # Add commands in here to …" at bounding box center [421, 96] width 125 height 167
click at [242, 54] on div "# Loops are a better way of doing repetitive things. # Add commands in here to …" at bounding box center [421, 96] width 125 height 167
click at [242, 56] on div "# Loops are a better way of doing repetitive things. # Add commands in here to …" at bounding box center [421, 96] width 125 height 167
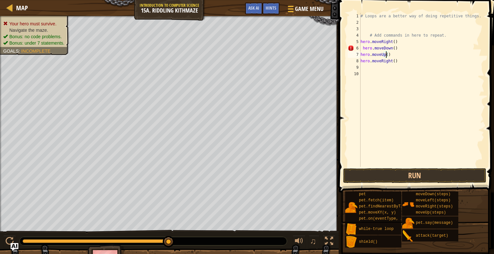
click at [242, 54] on div "# Loops are a better way of doing repetitive things. # Add commands in here to …" at bounding box center [421, 96] width 125 height 167
click at [242, 182] on button "Run" at bounding box center [414, 175] width 143 height 15
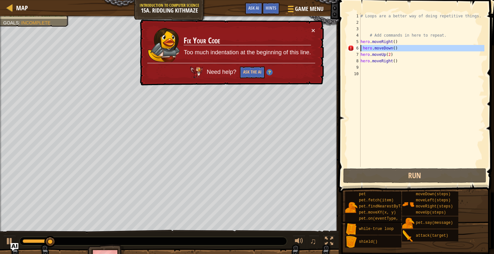
click at [242, 47] on div "6" at bounding box center [354, 48] width 13 height 6
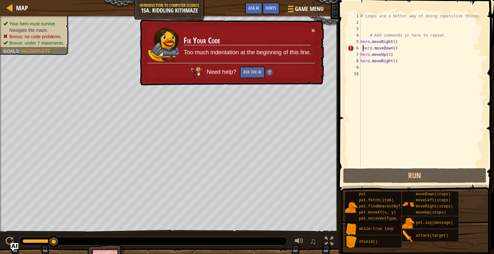
click at [242, 47] on div "# Loops are a better way of doing repetitive things. # Add commands in here to …" at bounding box center [421, 96] width 125 height 167
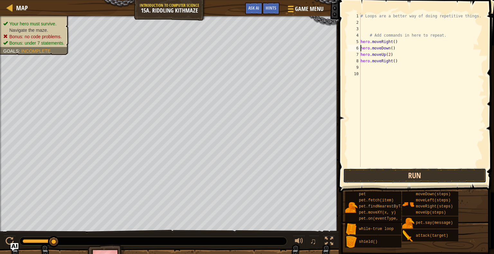
click at [242, 171] on button "Run" at bounding box center [414, 175] width 143 height 15
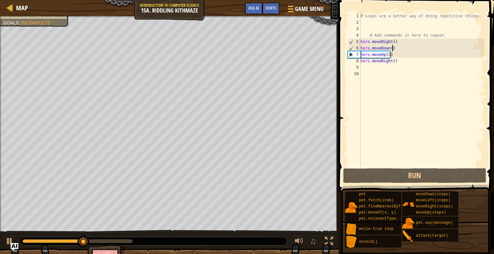
click at [242, 47] on div "# Loops are a better way of doing repetitive things. # Add commands in here to …" at bounding box center [421, 96] width 125 height 167
click at [242, 43] on div "# Loops are a better way of doing repetitive things. # Add commands in here to …" at bounding box center [421, 96] width 125 height 167
type textarea "hero.moveRight()"
click at [242, 43] on div "# Loops are a better way of doing repetitive things. # Add commands in here to …" at bounding box center [421, 96] width 125 height 167
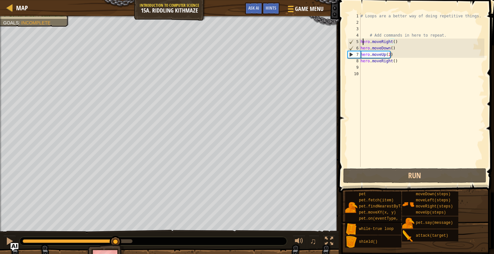
click at [242, 41] on div "# Loops are a better way of doing repetitive things. # Add commands in here to …" at bounding box center [421, 96] width 125 height 167
click at [242, 43] on div "5" at bounding box center [354, 42] width 13 height 6
click at [242, 43] on div "# Loops are a better way of doing repetitive things. # Add commands in here to …" at bounding box center [421, 96] width 125 height 167
click at [242, 43] on div "5" at bounding box center [354, 42] width 13 height 6
click at [242, 49] on div "# Loops are a better way of doing repetitive things. # Add commands in here to …" at bounding box center [421, 96] width 125 height 167
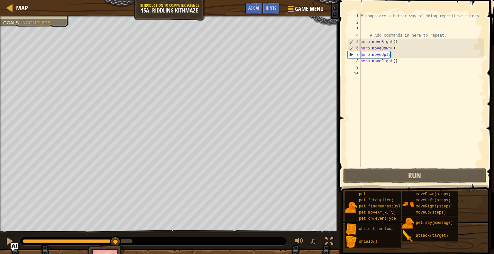
click at [242, 42] on div "# Loops are a better way of doing repetitive things. # Add commands in here to …" at bounding box center [421, 96] width 125 height 167
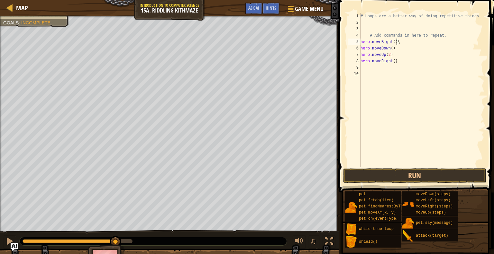
type textarea "hero.moveRight()"
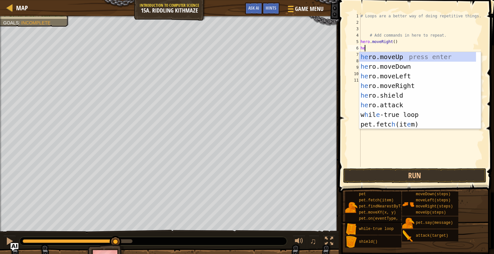
type textarea "h"
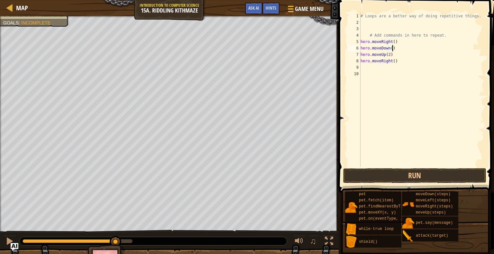
click at [242, 49] on div "# Loops are a better way of doing repetitive things. # Add commands in here to …" at bounding box center [421, 96] width 125 height 167
type textarea "hero.moveDown()"
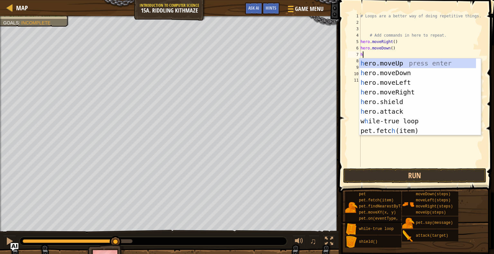
type textarea "her"
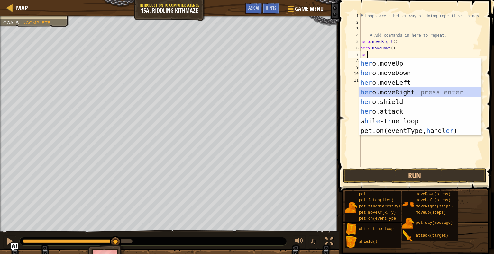
click at [242, 94] on div "her o.moveUp press enter her o.moveDown press enter her o.moveLeft press enter …" at bounding box center [420, 107] width 122 height 96
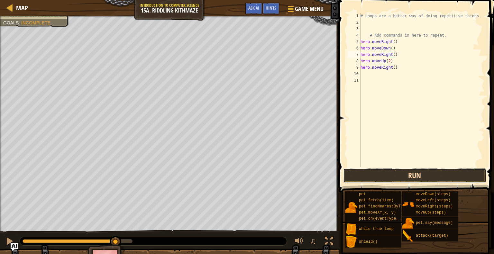
click at [242, 170] on button "Run" at bounding box center [414, 175] width 143 height 15
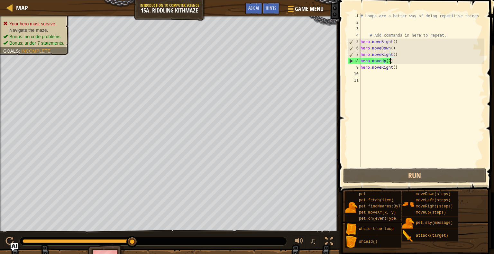
click at [242, 64] on div "# Loops are a better way of doing repetitive things. # Add commands in here to …" at bounding box center [421, 96] width 125 height 167
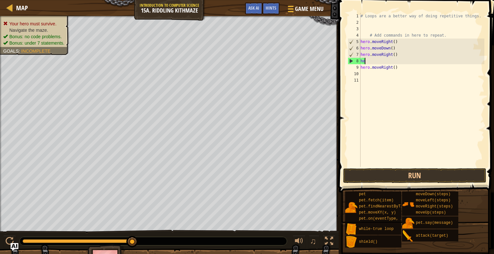
type textarea "h"
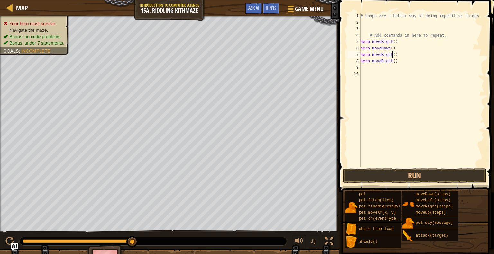
click at [242, 56] on div "# Loops are a better way of doing repetitive things. # Add commands in here to …" at bounding box center [421, 96] width 125 height 167
type textarea "hero.moveRight(2)"
click at [242, 57] on div "# Loops are a better way of doing repetitive things. # Add commands in here to …" at bounding box center [421, 96] width 125 height 167
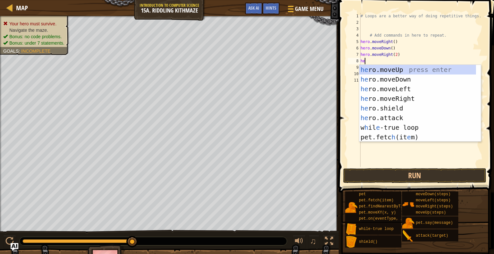
type textarea "her"
click at [242, 71] on div "her o.moveUp press enter her o.moveDown press enter her o.moveLeft press enter …" at bounding box center [420, 113] width 122 height 96
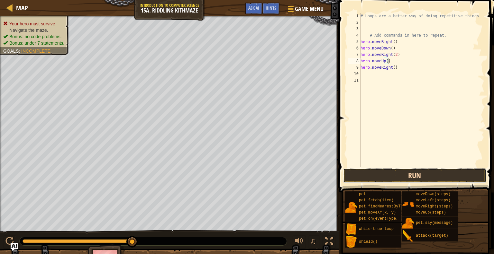
click at [242, 175] on button "Run" at bounding box center [414, 175] width 143 height 15
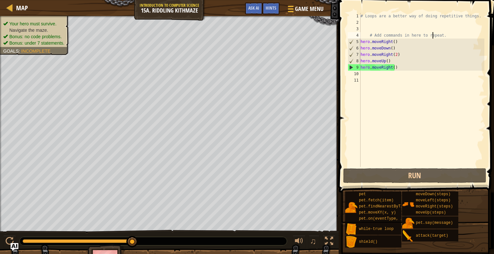
click at [242, 33] on div "# Loops are a better way of doing repetitive things. # Add commands in here to …" at bounding box center [421, 96] width 125 height 167
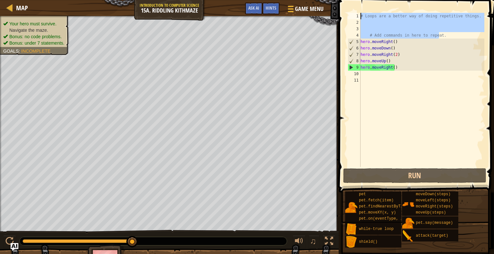
drag, startPoint x: 439, startPoint y: 34, endPoint x: 360, endPoint y: 16, distance: 80.4
click at [242, 16] on div "# Add commands in here to repeat. 1 2 3 4 5 6 7 8 9 10 11 # Loops are a better …" at bounding box center [415, 90] width 138 height 154
type textarea "# Loops are a better way of doing repetitive things."
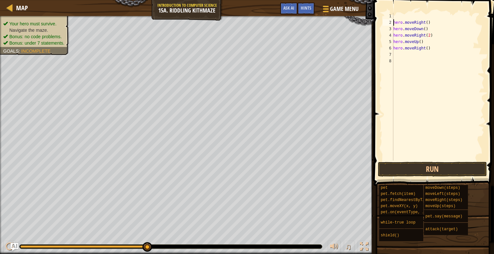
click at [242, 20] on div "hero . moveRight ( ) hero . moveDown ( ) hero . moveRight ( 2 ) hero . moveUp (…" at bounding box center [438, 93] width 92 height 161
click at [22, 185] on div at bounding box center [171, 247] width 302 height 4
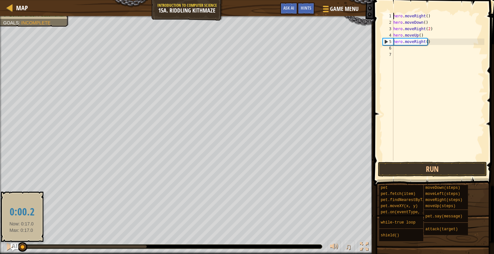
click at [22, 185] on div at bounding box center [21, 247] width 2 height 3
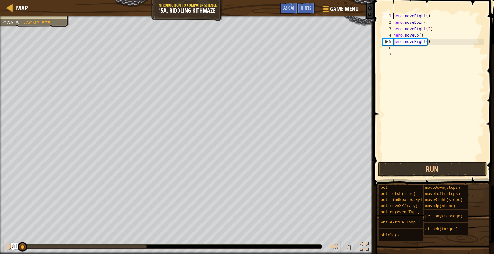
click at [242, 26] on div "hero . moveRight ( ) hero . moveDown ( ) hero . moveRight ( 2 ) hero . moveUp (…" at bounding box center [438, 93] width 92 height 161
click at [242, 28] on div "hero . moveRight ( ) hero . moveDown ( ) hero . moveRight ( 2 ) hero . moveUp (…" at bounding box center [438, 93] width 92 height 161
click at [242, 29] on div "3" at bounding box center [388, 29] width 11 height 6
type textarea "hero.moveRight(2)"
click at [242, 28] on div "hero . moveRight ( ) hero . moveDown ( ) hero . moveRight ( 2 ) hero . moveUp (…" at bounding box center [438, 93] width 92 height 161
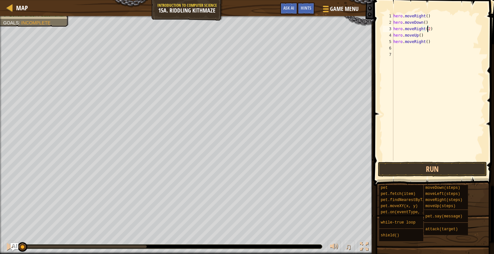
click at [242, 30] on div "hero . moveRight ( ) hero . moveDown ( ) hero . moveRight ( 2 ) hero . moveUp (…" at bounding box center [438, 93] width 92 height 161
type textarea "hero.moveRight(2)"
click at [242, 27] on div "hero . moveRight ( ) hero . moveDown ( ) hero . moveRight ( 2 ) hero . moveUp (…" at bounding box center [438, 93] width 92 height 161
type textarea "w"
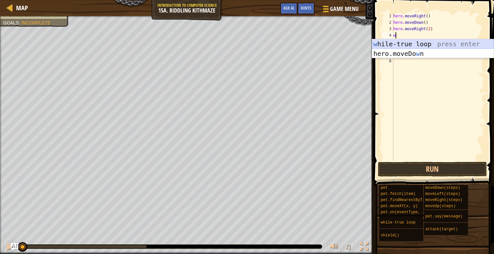
click at [242, 43] on div "w [PERSON_NAME]-true loop press enter hero.moveDo w n press enter" at bounding box center [433, 58] width 122 height 39
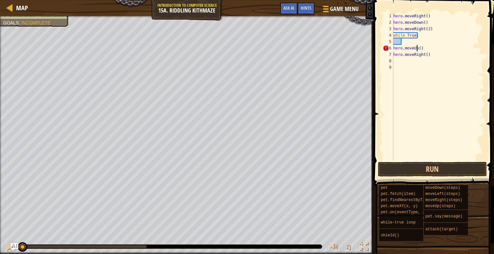
click at [242, 50] on div "hero . moveRight ( ) hero . moveDown ( ) hero . moveRight ( 2 ) while True : he…" at bounding box center [438, 93] width 92 height 161
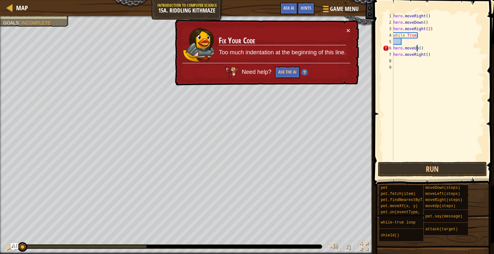
click at [242, 48] on div "hero . moveRight ( ) hero . moveDown ( ) hero . moveRight ( 2 ) while True : he…" at bounding box center [438, 93] width 92 height 161
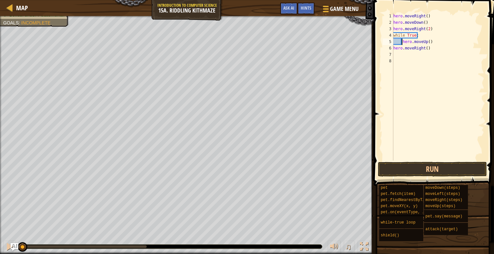
click at [242, 48] on div "6" at bounding box center [388, 48] width 11 height 6
click at [242, 43] on div "hero . moveRight ( ) hero . moveDown ( ) hero . moveRight ( 2 ) while True : he…" at bounding box center [438, 93] width 92 height 161
click at [242, 42] on div "hero . moveRight ( ) hero . moveDown ( ) hero . moveRight ( 2 ) while True : he…" at bounding box center [438, 93] width 92 height 161
click at [242, 47] on div "hero . moveRight ( ) hero . moveDown ( ) hero . moveRight ( 2 ) while True : he…" at bounding box center [438, 93] width 92 height 161
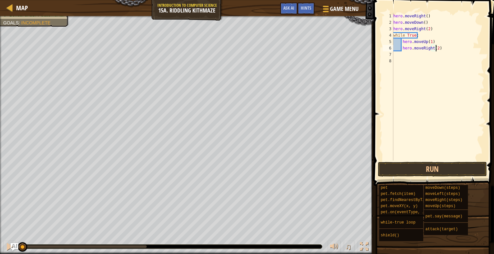
scroll to position [3, 3]
click at [242, 171] on button "Run" at bounding box center [432, 169] width 109 height 15
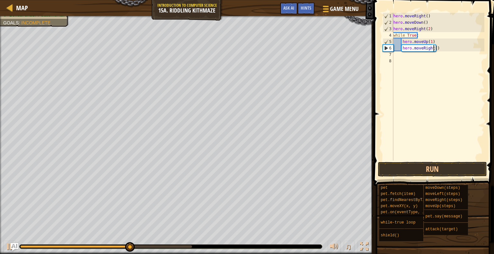
type textarea "hero.moveRight(1)"
click at [242, 164] on button "Run" at bounding box center [432, 169] width 109 height 15
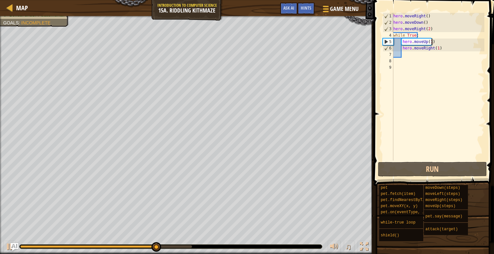
click at [242, 44] on div "hero . moveRight ( ) hero . moveDown ( ) hero . moveRight ( 2 ) while True : he…" at bounding box center [438, 93] width 92 height 161
type textarea "hero.moveUp(1)"
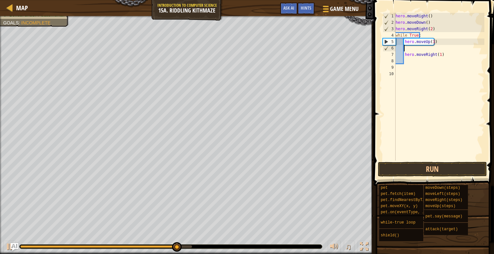
type textarea "h"
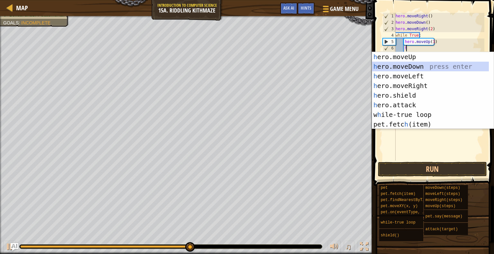
click at [242, 62] on div "h ero.moveUp press enter h ero.moveDown press enter h ero.moveLeft press enter …" at bounding box center [433, 100] width 122 height 96
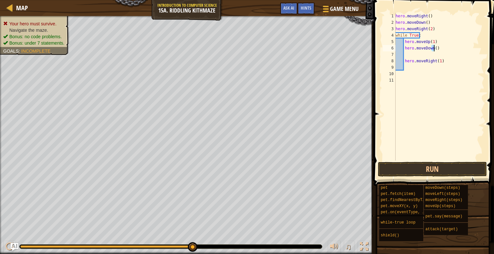
click at [242, 49] on div "hero . moveRight ( ) hero . moveDown ( ) hero . moveRight ( 2 ) while True : he…" at bounding box center [439, 93] width 90 height 161
click at [242, 49] on div "hero . moveRight ( ) hero . moveDown ( ) hero . moveRight ( 2 ) while True : he…" at bounding box center [439, 87] width 90 height 148
type textarea "hero.moveDown(1)"
click at [242, 52] on div "hero . moveRight ( ) hero . moveDown ( ) hero . moveRight ( 2 ) while True : he…" at bounding box center [439, 93] width 90 height 161
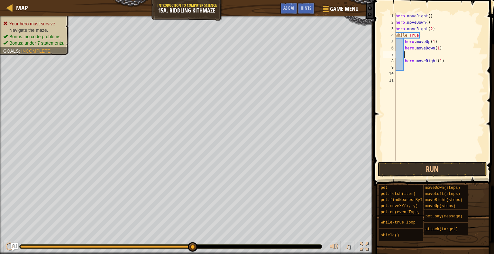
scroll to position [3, 0]
click at [242, 62] on div "hero . moveRight ( ) hero . moveDown ( ) hero . moveRight ( 2 ) while True : he…" at bounding box center [439, 93] width 90 height 161
type textarea "hero.moveRight(1)"
click at [242, 172] on button "Run" at bounding box center [432, 169] width 109 height 15
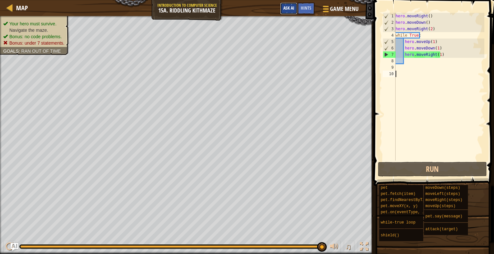
click at [242, 8] on span "Ask AI" at bounding box center [288, 8] width 11 height 6
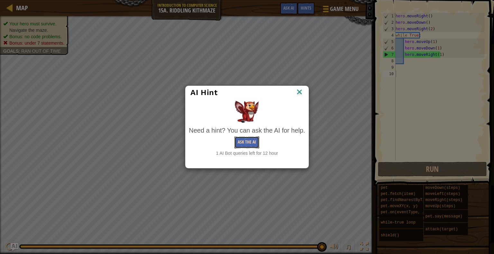
click at [242, 146] on button "Ask the AI" at bounding box center [246, 143] width 25 height 12
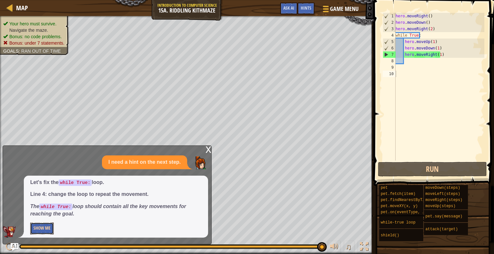
click at [46, 185] on button "Show Me" at bounding box center [41, 229] width 23 height 12
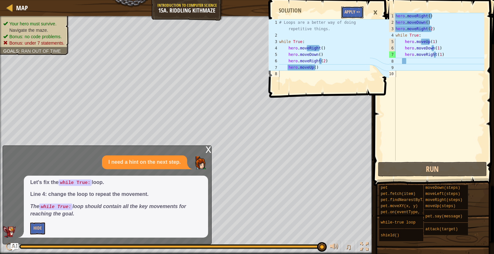
click at [242, 14] on button "Apply =>" at bounding box center [352, 12] width 22 height 12
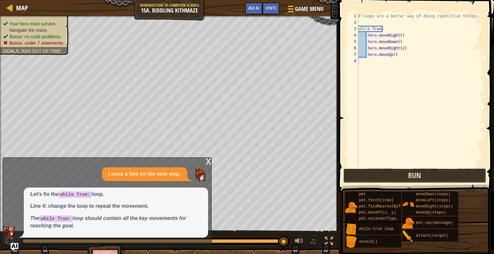
click at [242, 177] on button "Run" at bounding box center [414, 175] width 143 height 15
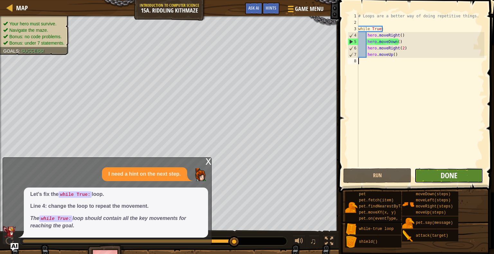
click at [242, 175] on span "Done" at bounding box center [449, 175] width 17 height 10
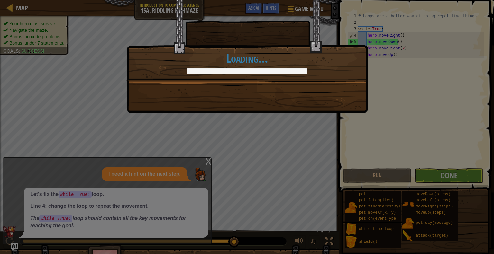
click at [242, 79] on div "You'll always find your way. +12 +17 Done in fewer than 7 code statements. +6 +…" at bounding box center [246, 41] width 241 height 82
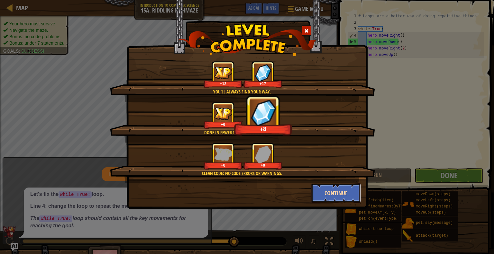
click at [242, 185] on button "Continue" at bounding box center [336, 193] width 50 height 19
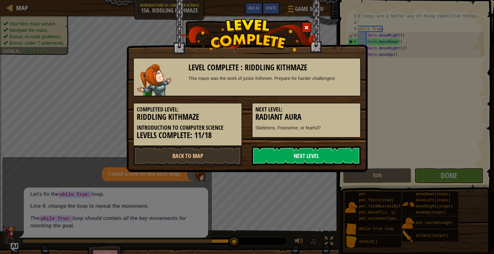
click at [242, 153] on link "Next Level" at bounding box center [306, 155] width 109 height 19
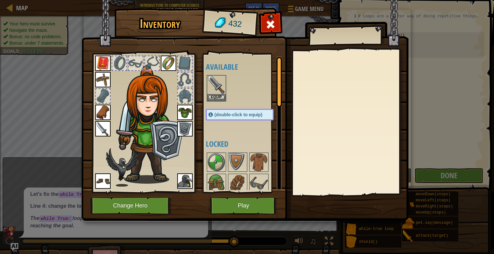
click at [130, 121] on img at bounding box center [150, 125] width 69 height 118
click at [241, 185] on button "Play" at bounding box center [243, 206] width 67 height 18
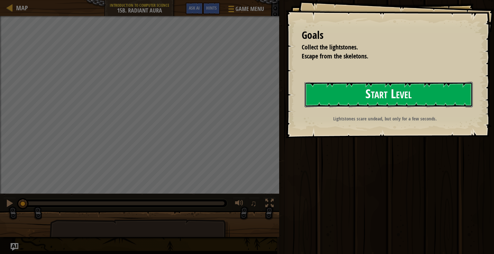
click at [242, 99] on button "Start Level" at bounding box center [388, 94] width 168 height 25
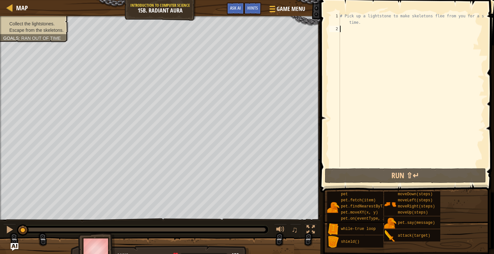
type textarea "H"
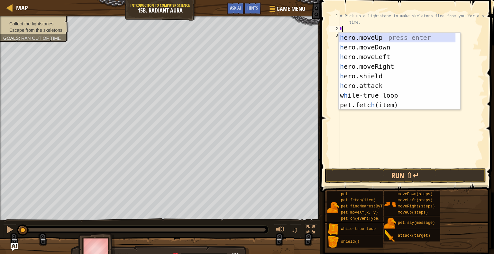
click at [242, 34] on div "h ero.moveUp press enter h ero.moveDown press enter h ero.moveLeft press enter …" at bounding box center [397, 81] width 117 height 96
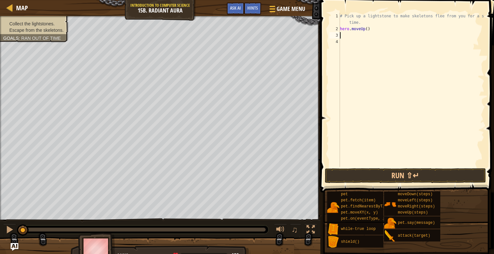
click at [242, 37] on div "# Pick up a lightstone to make skeletons flee from you for a short time. hero .…" at bounding box center [412, 100] width 146 height 174
type textarea "h"
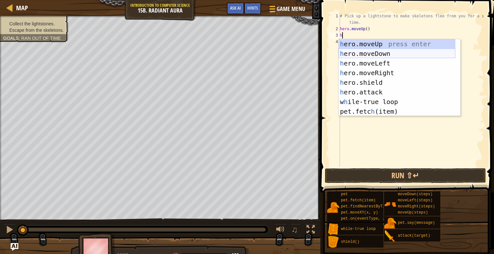
click at [242, 53] on div "h ero.moveUp press enter h ero.moveDown press enter h ero.moveLeft press enter …" at bounding box center [397, 87] width 117 height 96
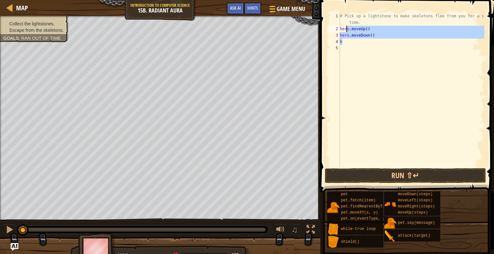
drag, startPoint x: 374, startPoint y: 39, endPoint x: 346, endPoint y: 31, distance: 29.7
click at [242, 31] on div "# Pick up a lightstone to make skeletons flee from you for a short time. hero .…" at bounding box center [412, 100] width 146 height 174
type textarea "hero.moveUp() hero.moveDown()"
click at [242, 51] on div "# Pick up a lightstone to make skeletons flee from you for a short time. hero .…" at bounding box center [412, 100] width 146 height 174
drag, startPoint x: 364, startPoint y: 45, endPoint x: 338, endPoint y: 28, distance: 30.5
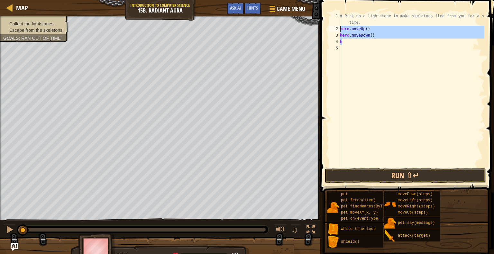
click at [242, 28] on div "1 2 3 4 5 # Pick up a lightstone to make skeletons flee from you for a short ti…" at bounding box center [406, 90] width 156 height 154
type textarea "hero.moveUp() hero.moveDown()"
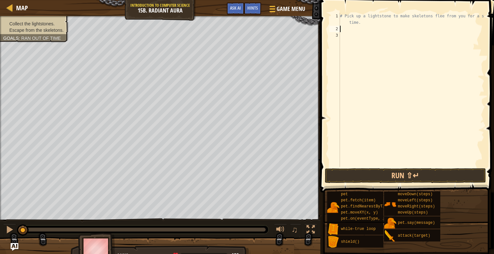
click at [242, 30] on div "# Pick up a lightstone to make skeletons flee from you for a short time." at bounding box center [412, 100] width 146 height 174
type textarea "j"
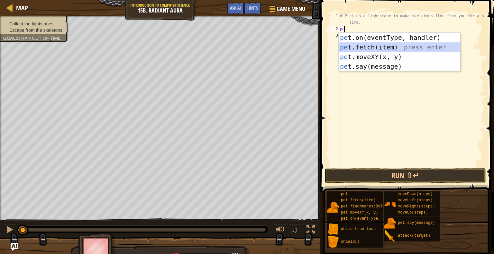
click at [242, 45] on div "pe t.on(eventType, handler) press enter pe t.fetch(item) press enter pe t.moveX…" at bounding box center [400, 62] width 122 height 58
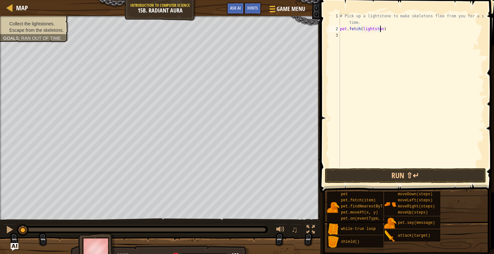
scroll to position [3, 3]
click at [242, 173] on button "Run ⇧↵" at bounding box center [405, 175] width 161 height 15
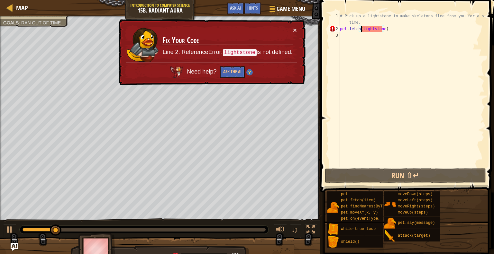
click at [242, 29] on div "# Pick up a lightstone to make skeletons flee from you for a short time. pet . …" at bounding box center [412, 100] width 146 height 174
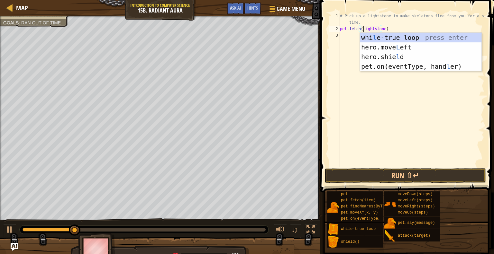
scroll to position [3, 2]
type textarea "pet.fetch(Lightstone)"
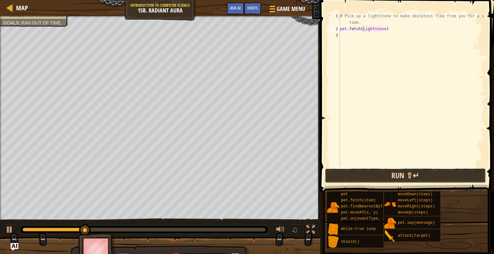
click at [242, 179] on button "Run ⇧↵" at bounding box center [405, 175] width 161 height 15
